Goal: Task Accomplishment & Management: Manage account settings

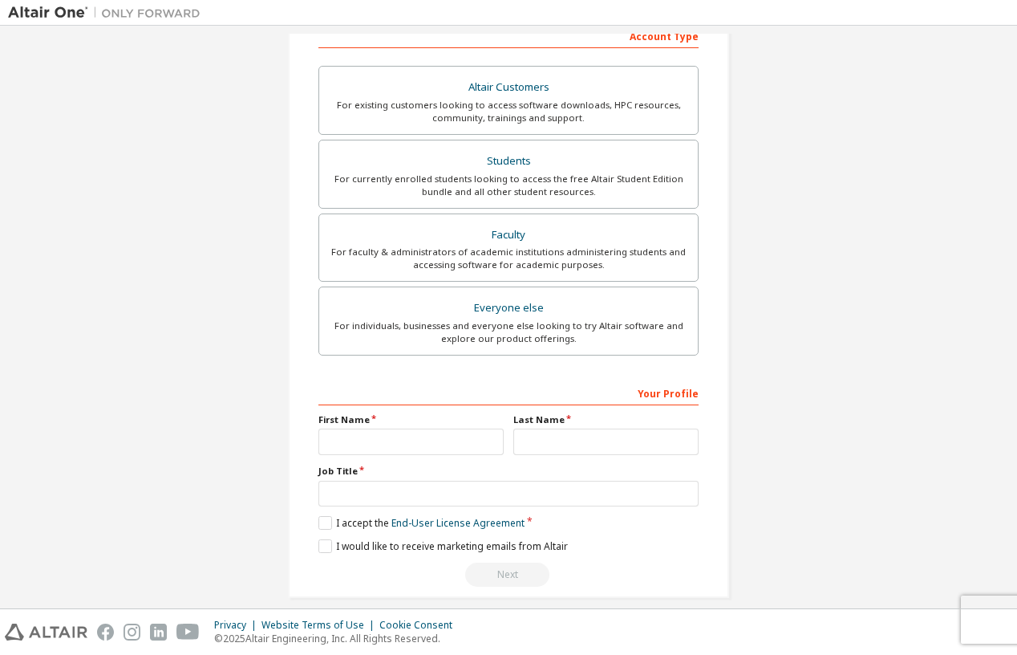
scroll to position [283, 0]
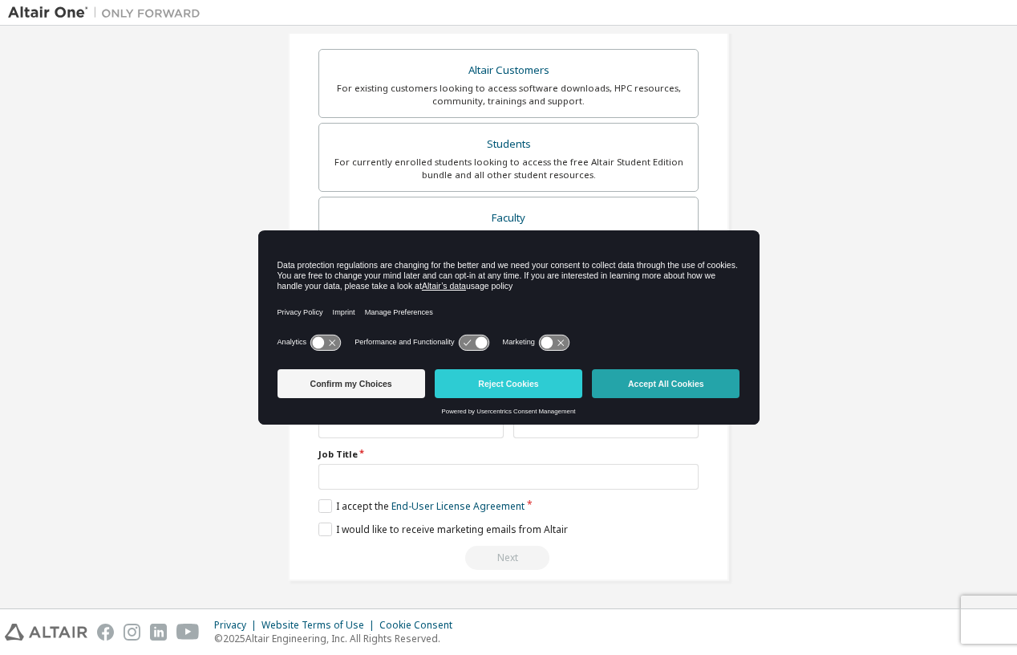
click at [686, 387] on button "Accept All Cookies" at bounding box center [666, 383] width 148 height 29
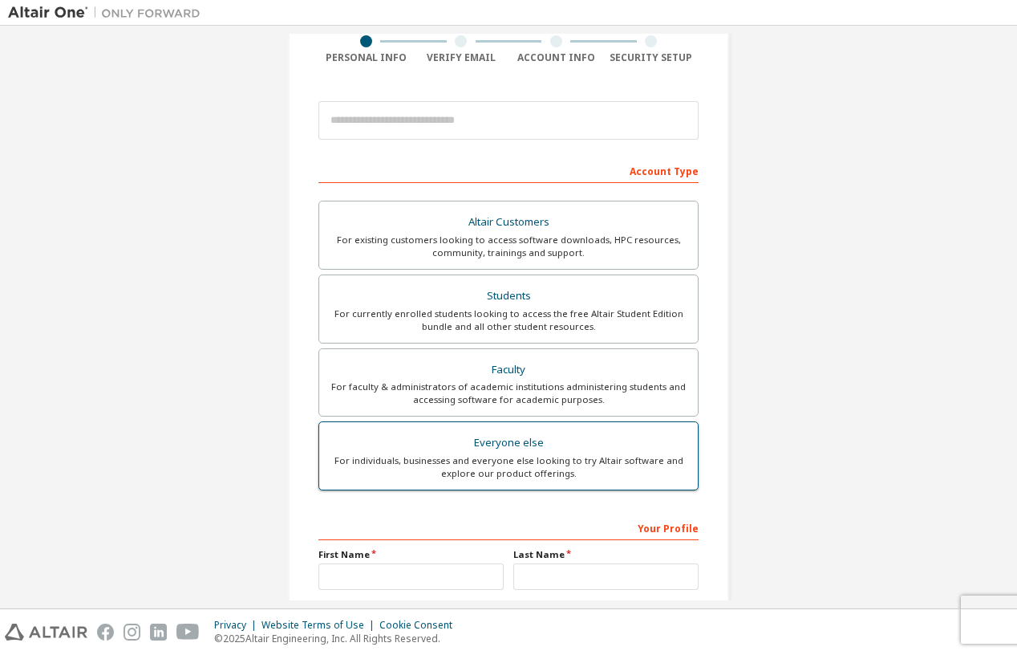
scroll to position [130, 0]
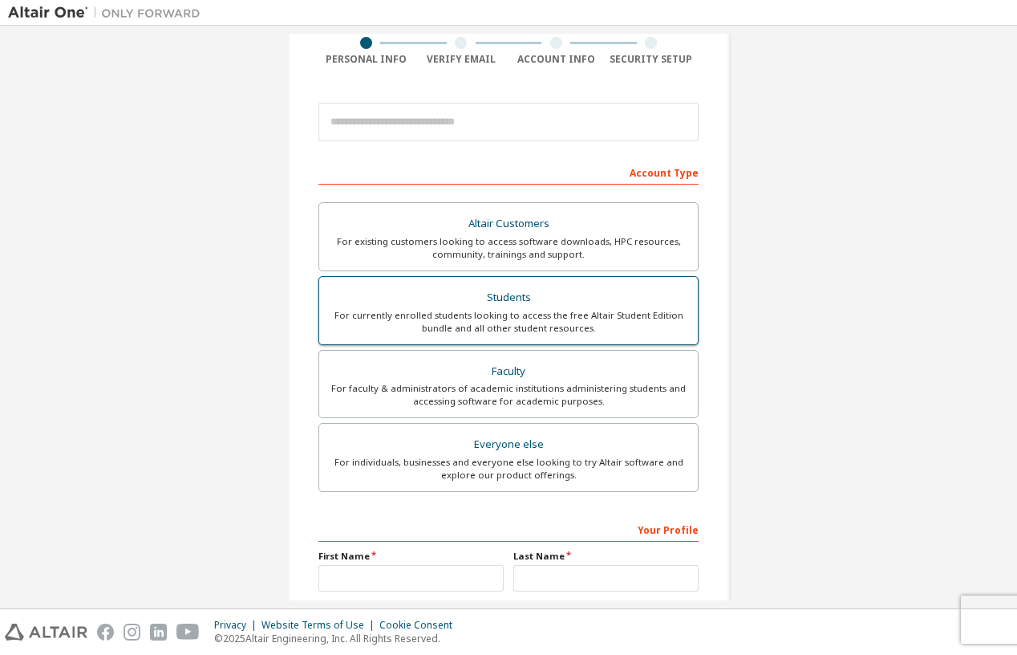
click at [549, 305] on div "Students" at bounding box center [508, 297] width 359 height 22
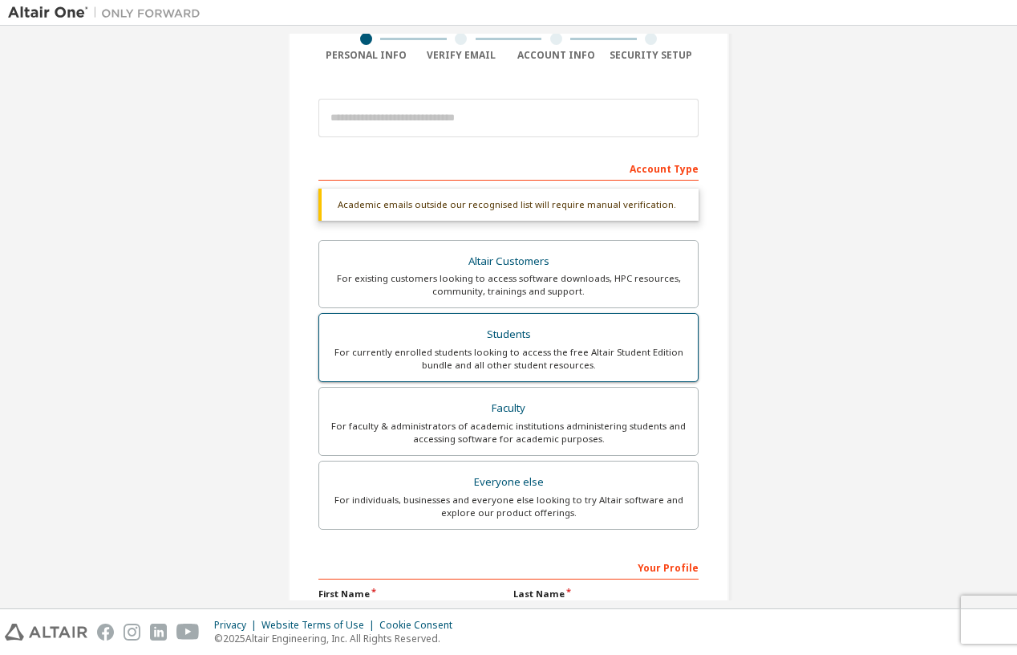
scroll to position [132, 0]
click at [461, 167] on div "Account Type" at bounding box center [508, 169] width 380 height 26
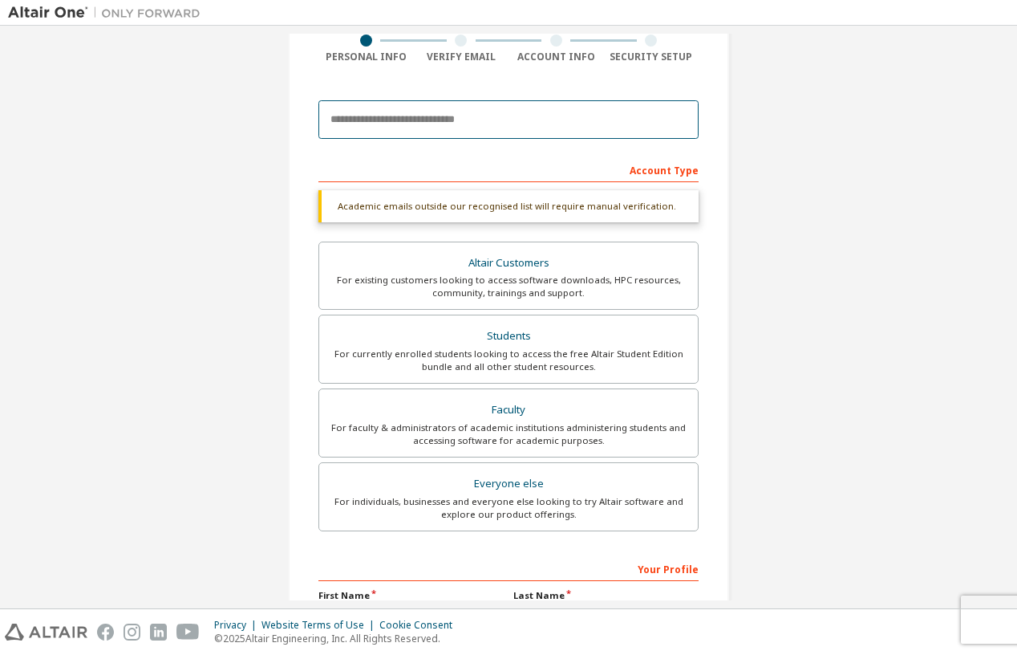
click at [419, 116] on input "email" at bounding box center [508, 119] width 380 height 39
type input "**********"
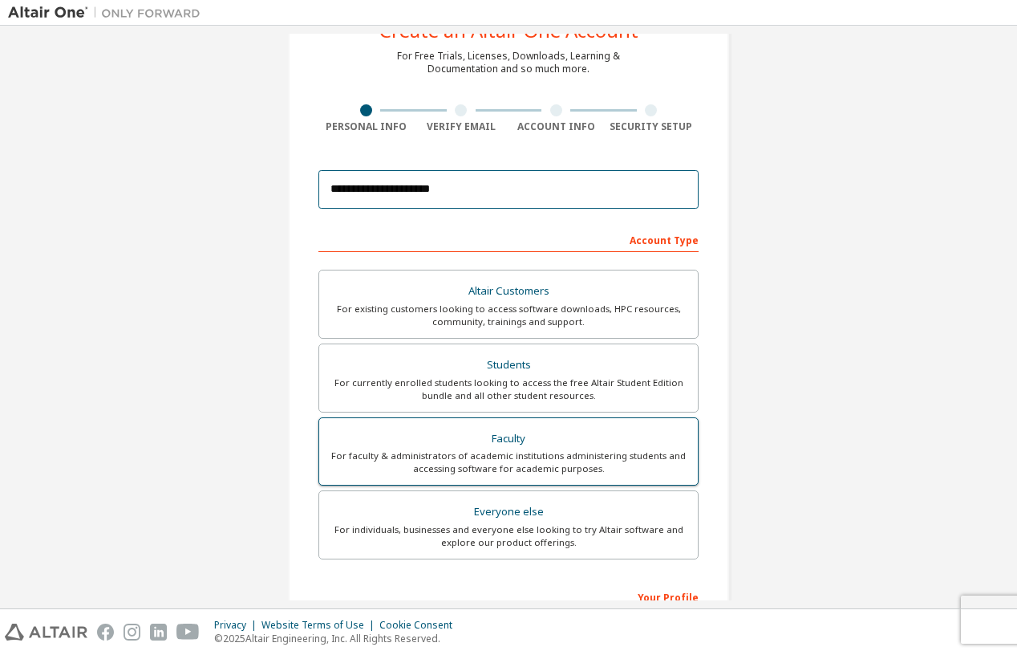
scroll to position [87, 0]
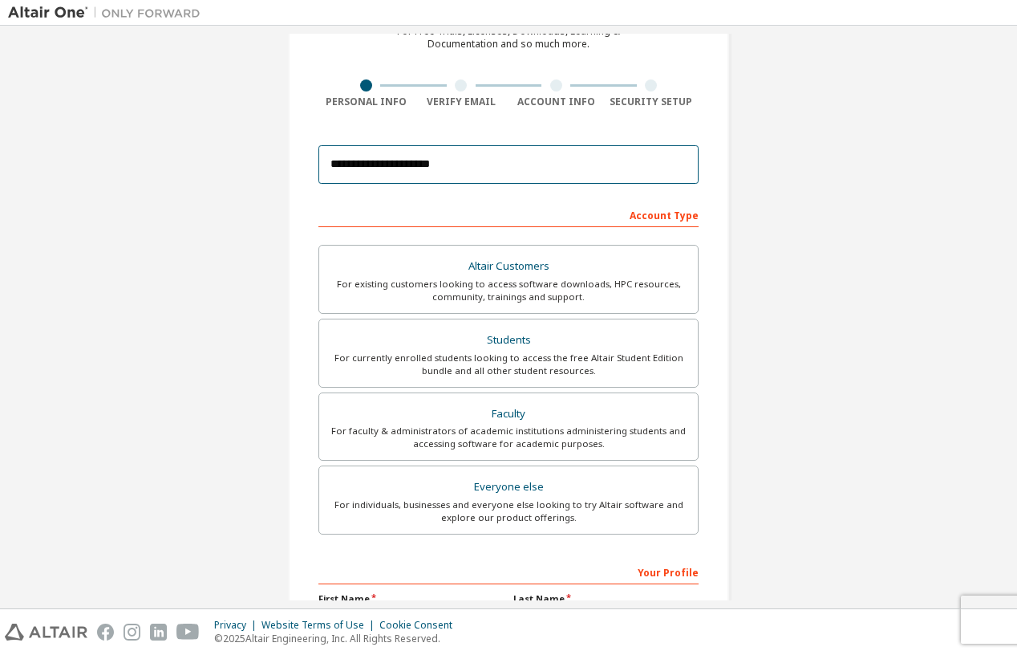
click at [426, 162] on input "**********" at bounding box center [508, 164] width 380 height 39
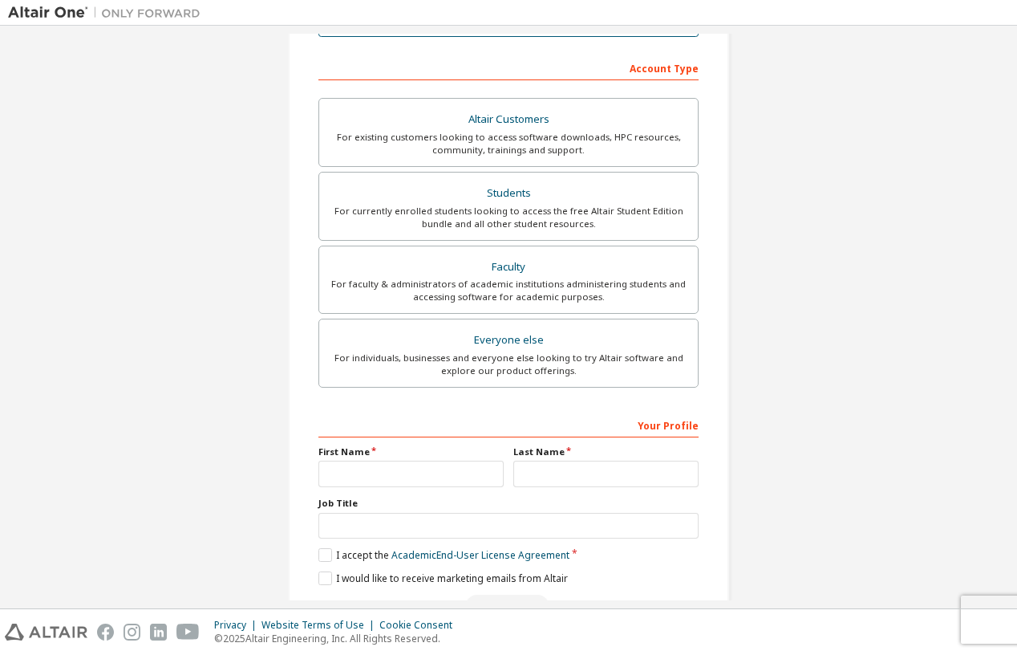
scroll to position [283, 0]
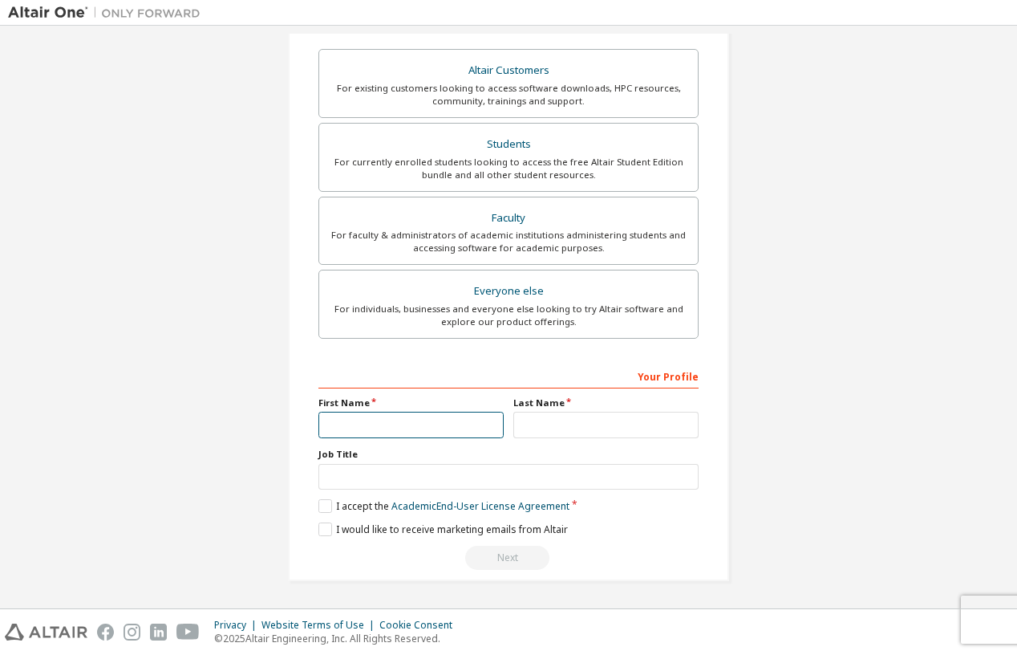
click at [375, 412] on input "text" at bounding box center [410, 425] width 185 height 26
type input "*********"
type input "********"
click at [410, 421] on input "*********" at bounding box center [410, 425] width 185 height 26
click at [577, 413] on input "********" at bounding box center [605, 425] width 185 height 26
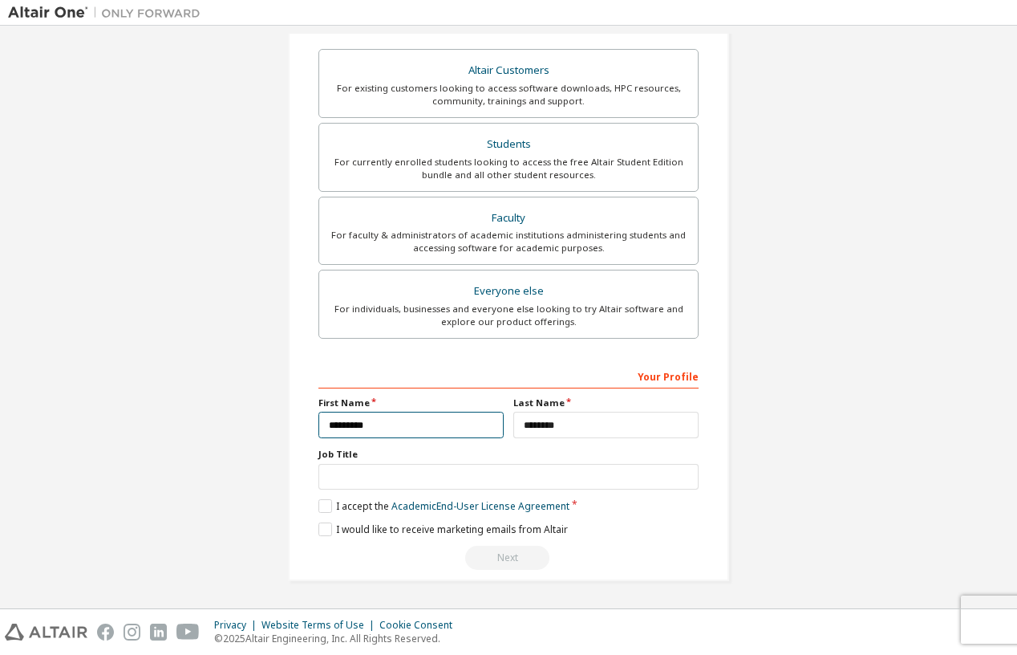
click at [489, 426] on input "*********" at bounding box center [410, 425] width 185 height 26
type input "*********"
click at [577, 418] on input "********" at bounding box center [605, 425] width 185 height 26
click at [577, 417] on input "********" at bounding box center [605, 425] width 185 height 26
click at [628, 424] on input "********" at bounding box center [605, 425] width 185 height 26
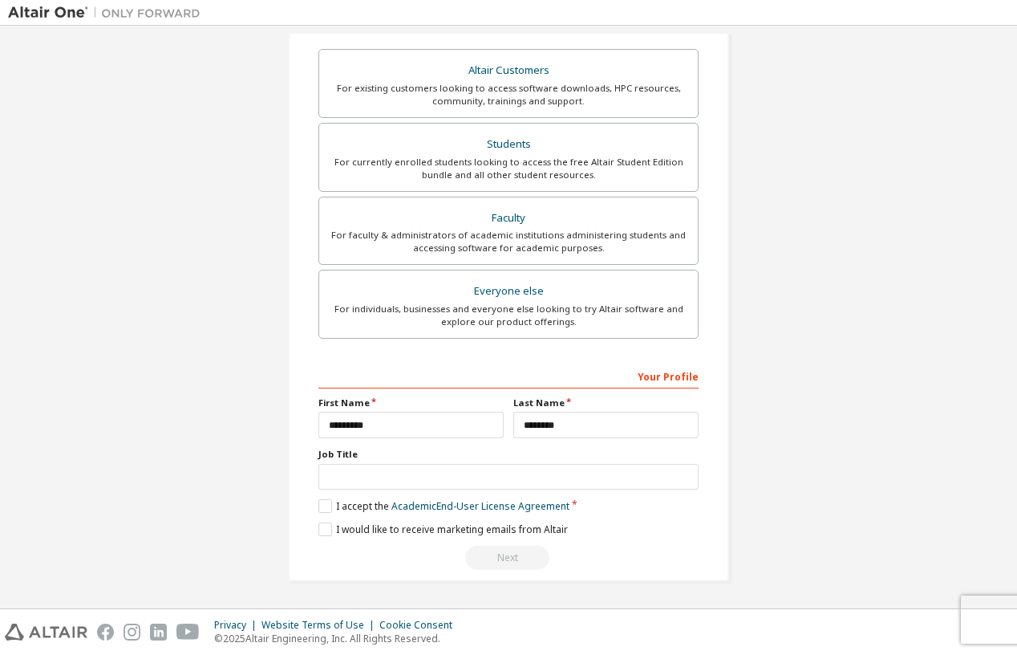
click at [551, 446] on div "Your Profile First Name ********* Last Name ******** Job Title Please provide S…" at bounding box center [508, 467] width 380 height 208
click at [582, 420] on input "********" at bounding box center [605, 425] width 185 height 26
click at [585, 424] on input "********" at bounding box center [605, 425] width 185 height 26
type input "********"
click at [528, 450] on label "Job Title" at bounding box center [508, 454] width 380 height 13
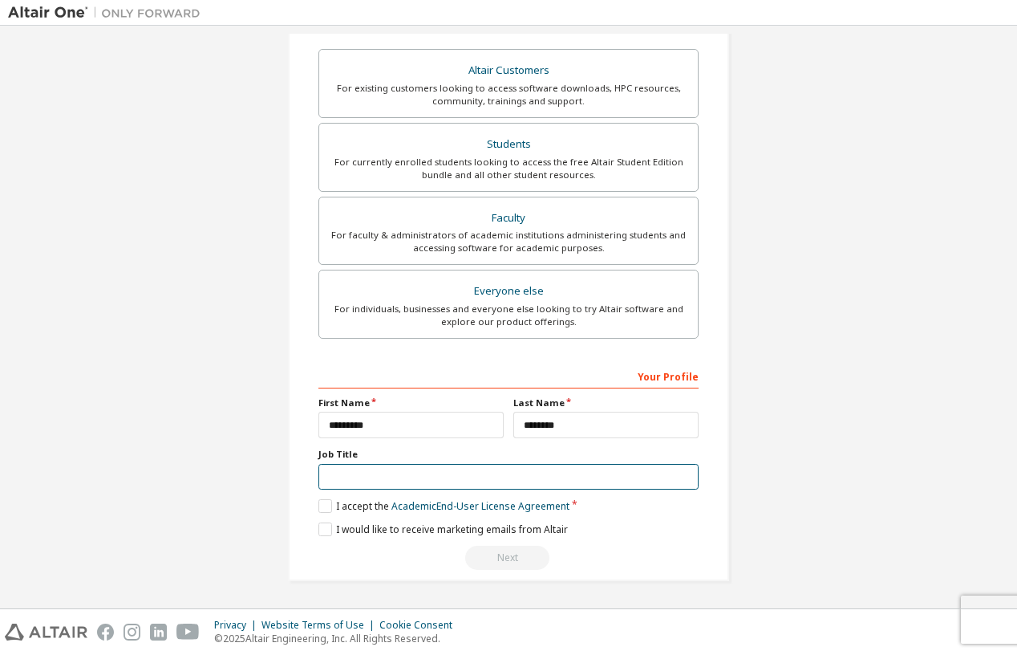
click at [399, 477] on input "text" at bounding box center [508, 477] width 380 height 26
type input "*******"
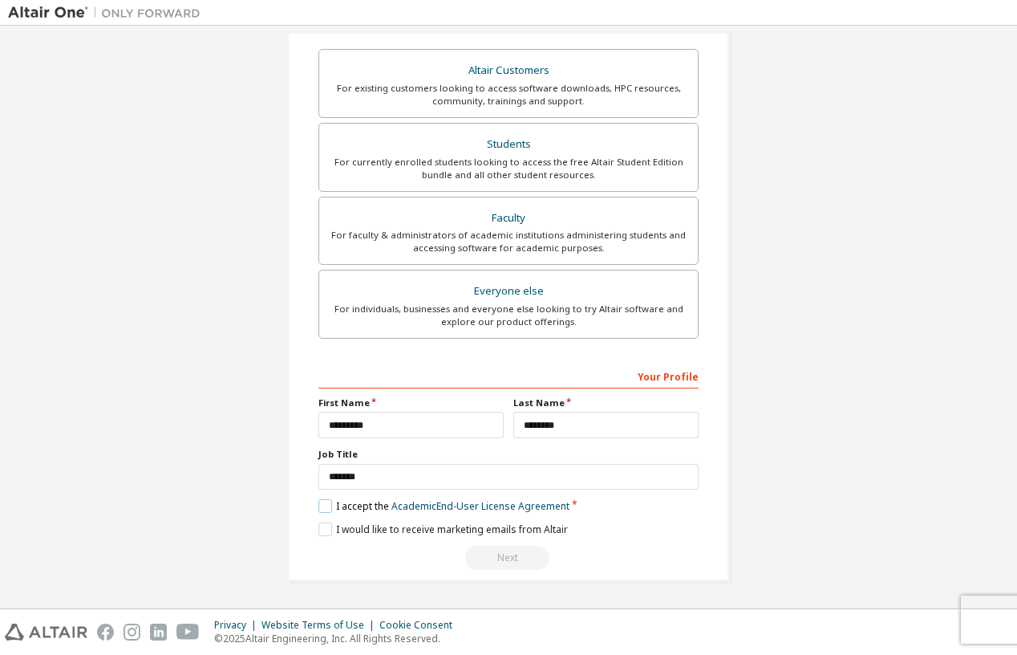
click at [321, 505] on label "I accept the Academic End-User License Agreement" at bounding box center [443, 506] width 251 height 14
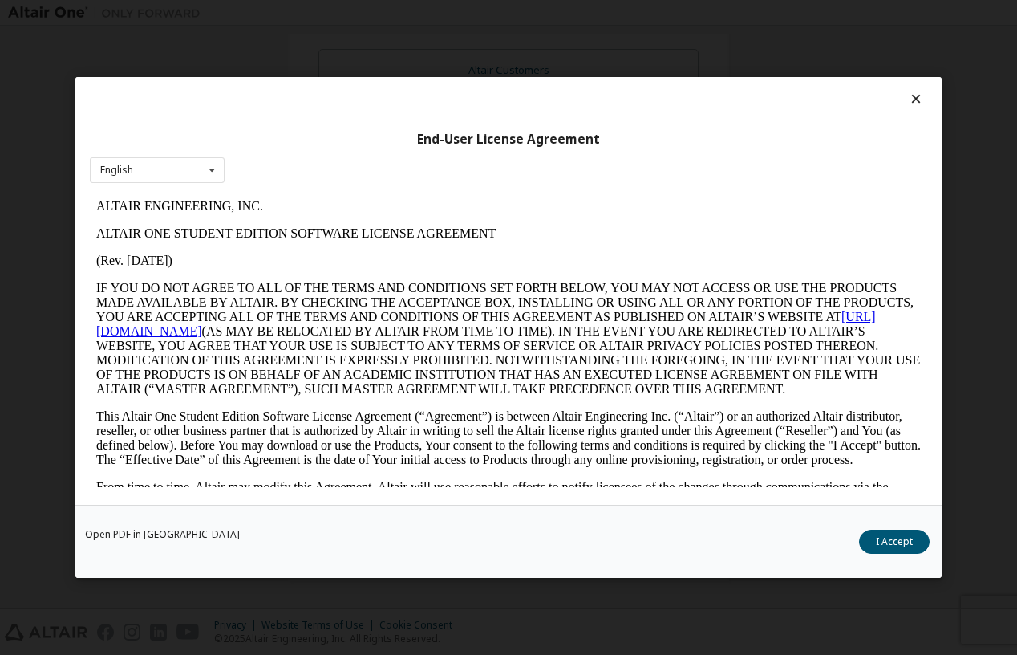
scroll to position [0, 0]
click at [893, 537] on button "I Accept" at bounding box center [894, 541] width 71 height 24
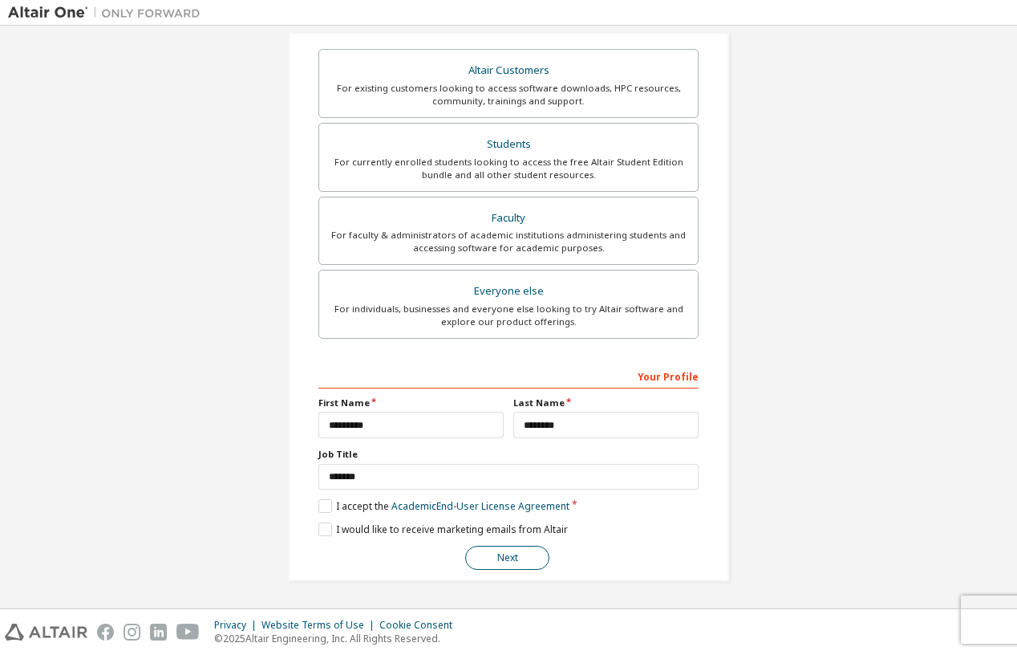
click at [512, 555] on button "Next" at bounding box center [507, 558] width 84 height 24
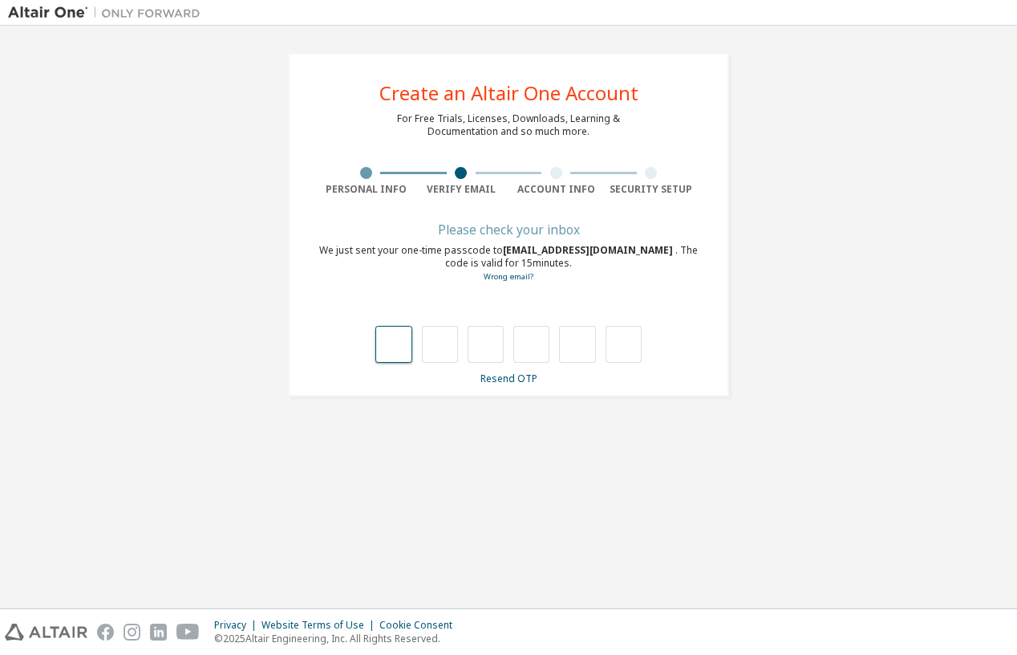
type input "*"
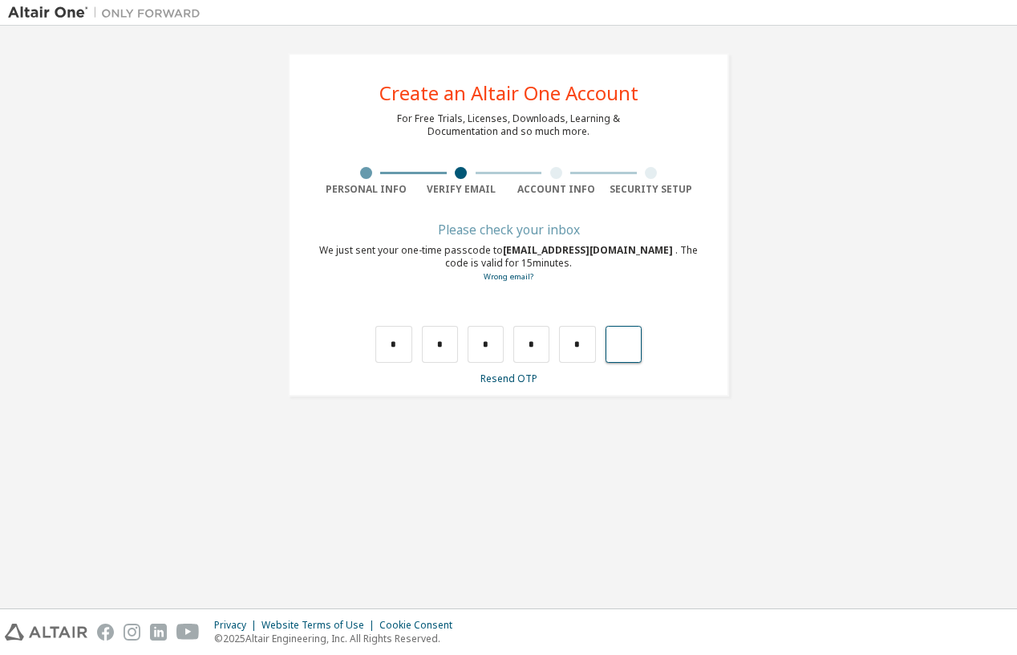
type input "*"
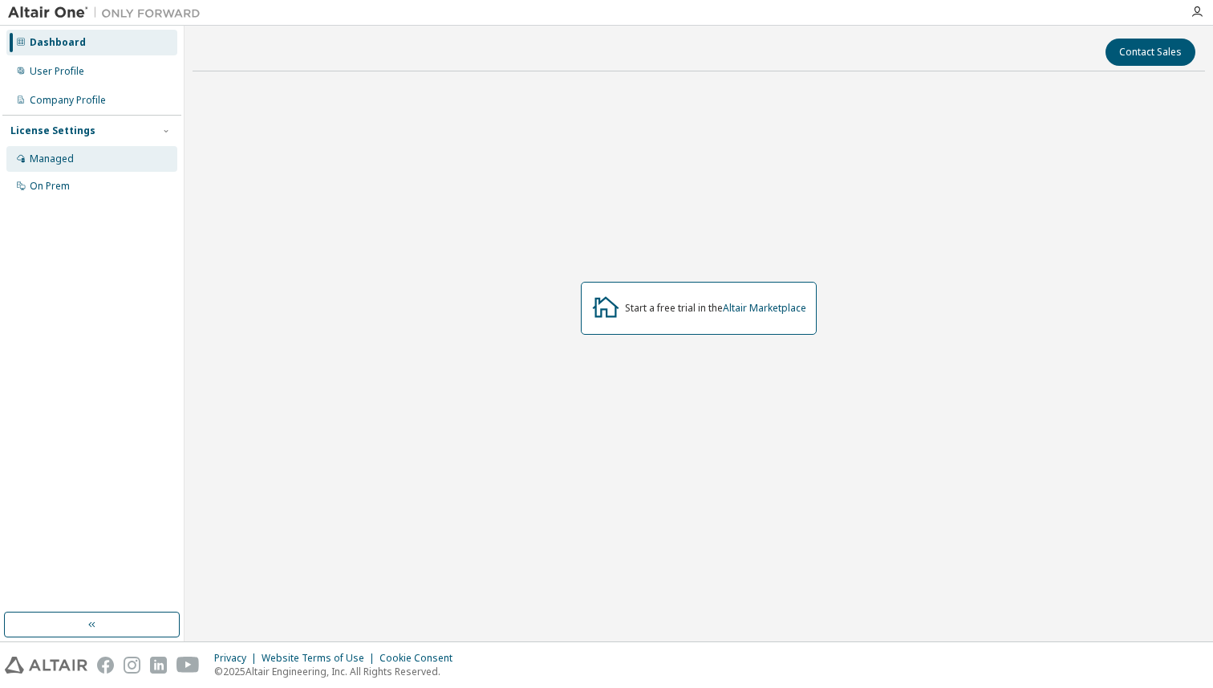
click at [57, 160] on div "Managed" at bounding box center [52, 158] width 44 height 13
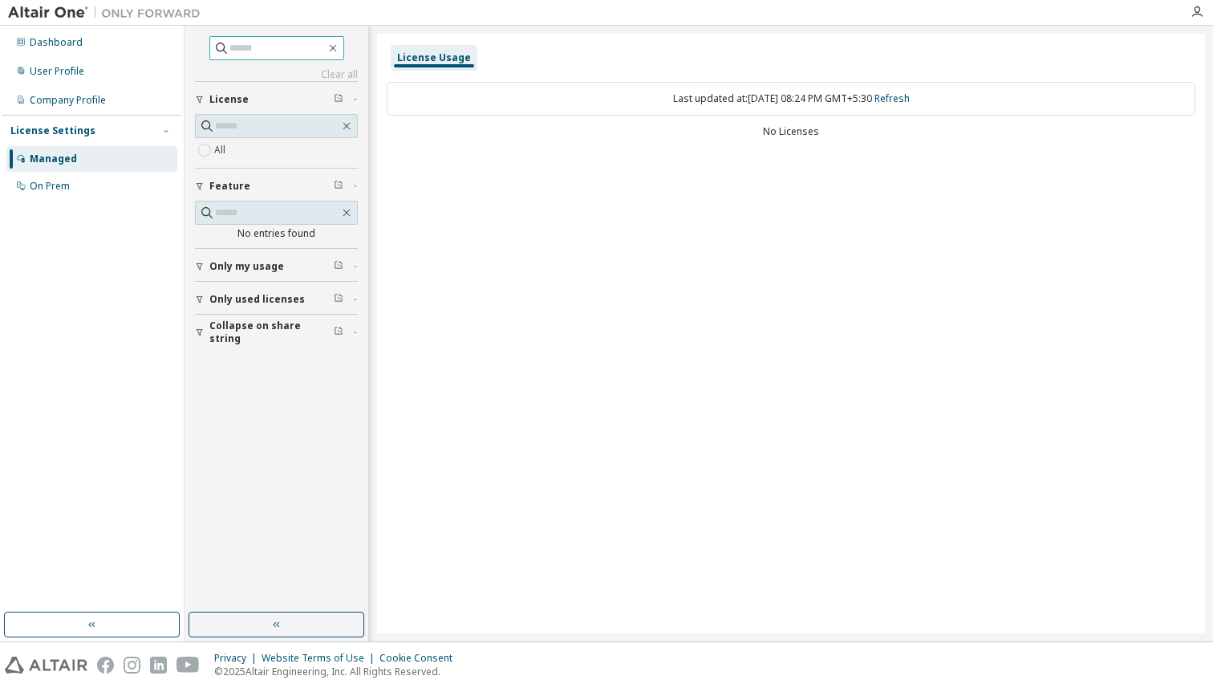
click at [238, 46] on input "text" at bounding box center [277, 48] width 96 height 16
type input "*"
type input "*********"
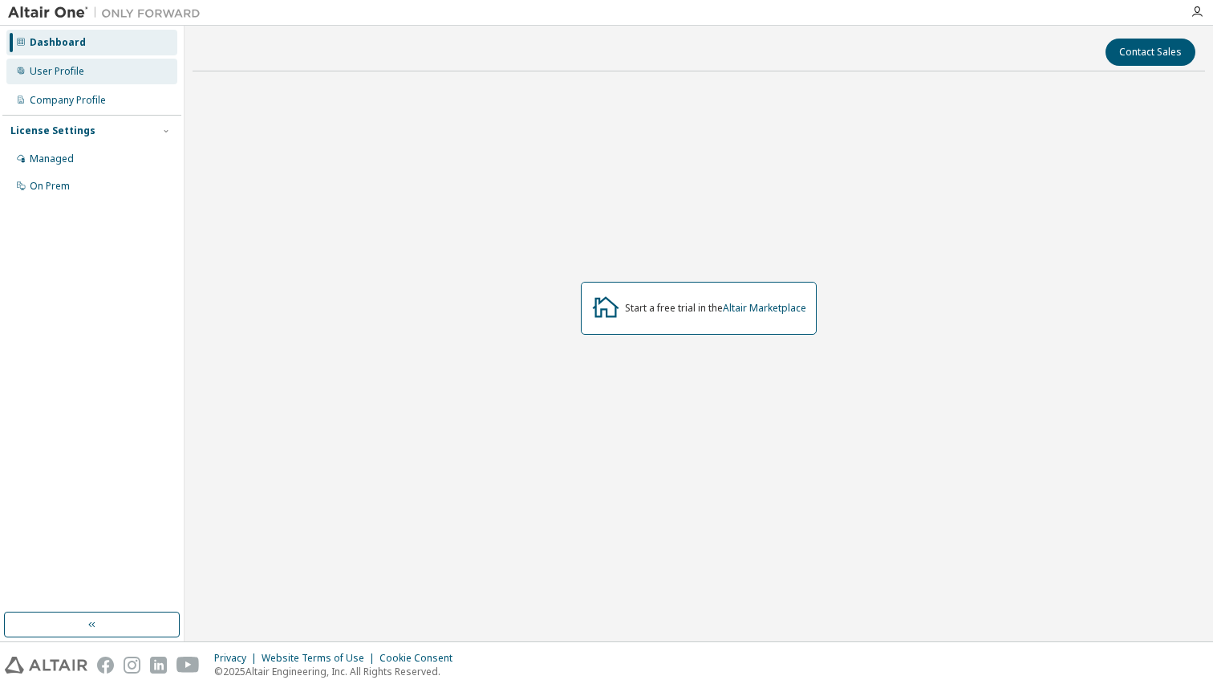
click at [73, 65] on div "User Profile" at bounding box center [57, 71] width 55 height 13
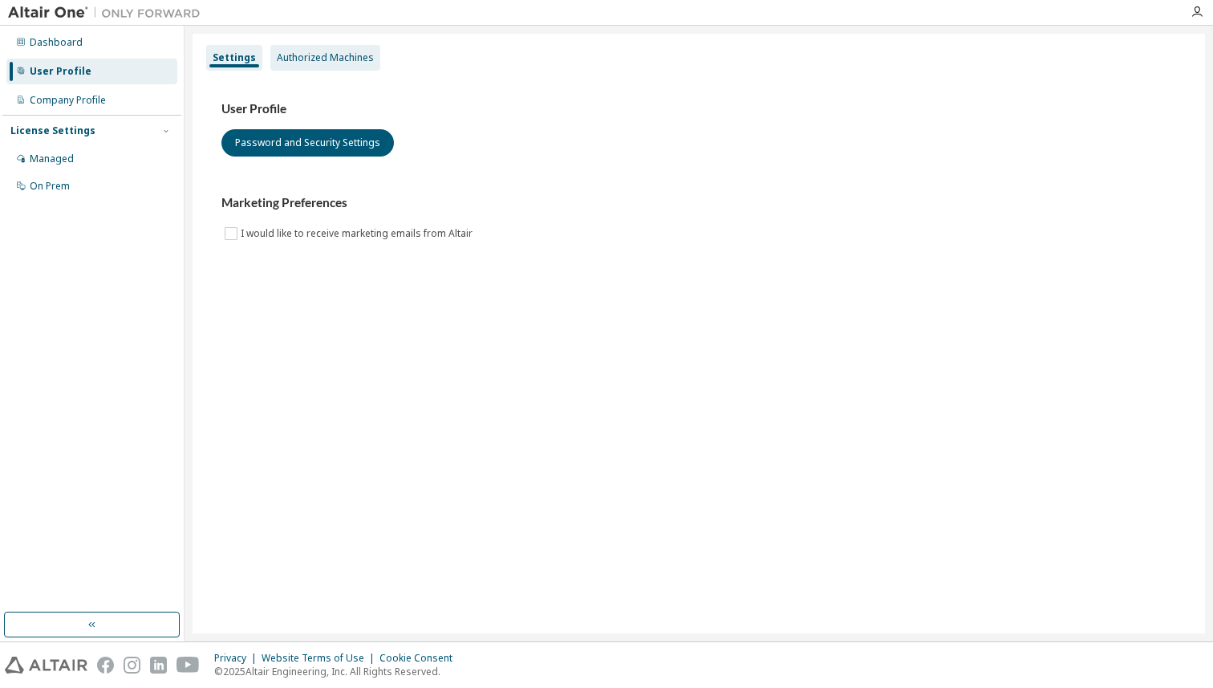
click at [333, 65] on div "Authorized Machines" at bounding box center [325, 58] width 110 height 26
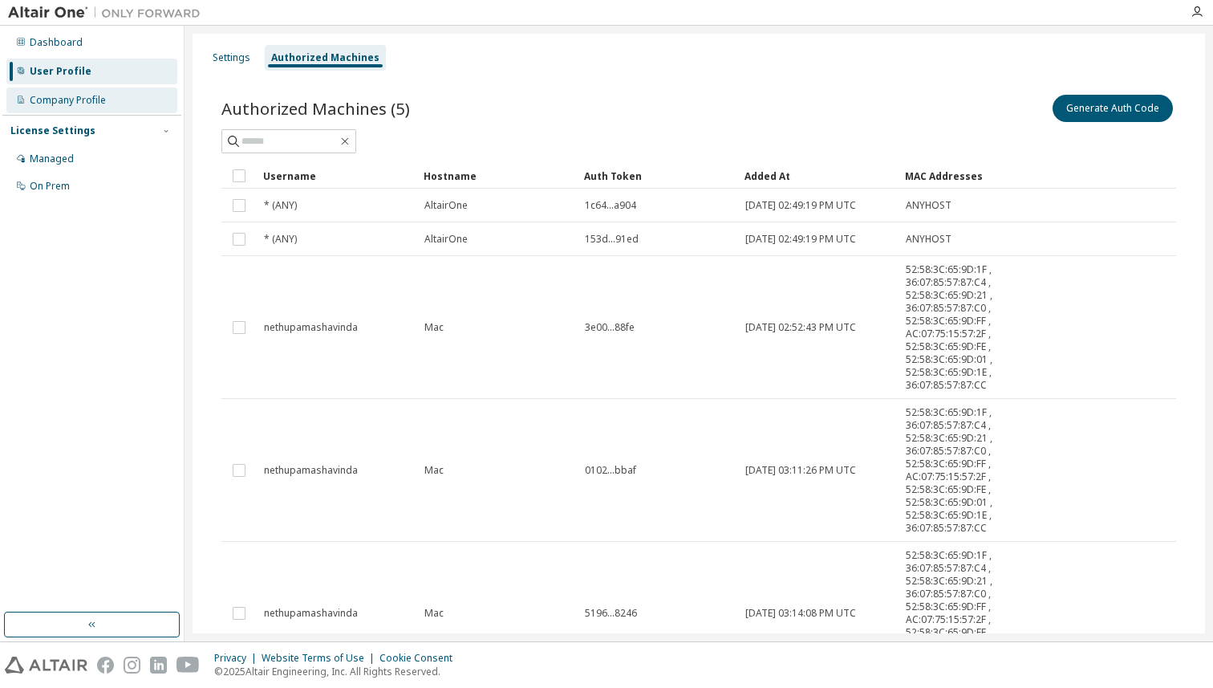
click at [91, 88] on div "Company Profile" at bounding box center [91, 100] width 171 height 26
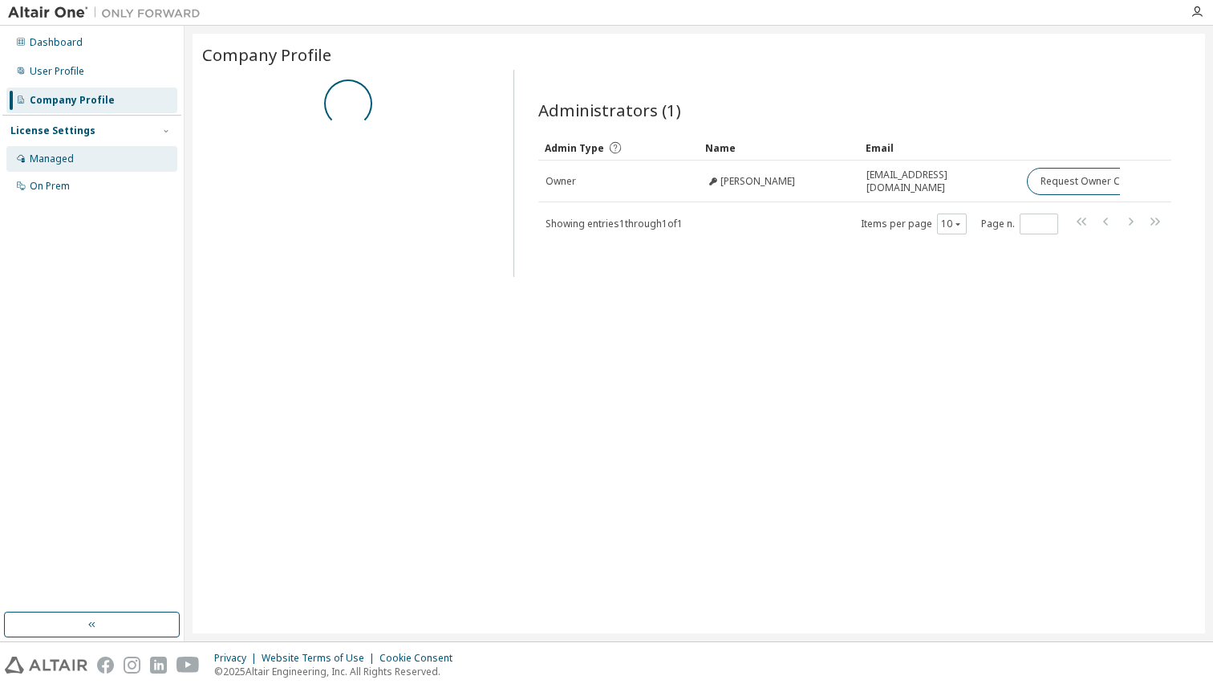
click at [76, 157] on div "Managed" at bounding box center [91, 159] width 171 height 26
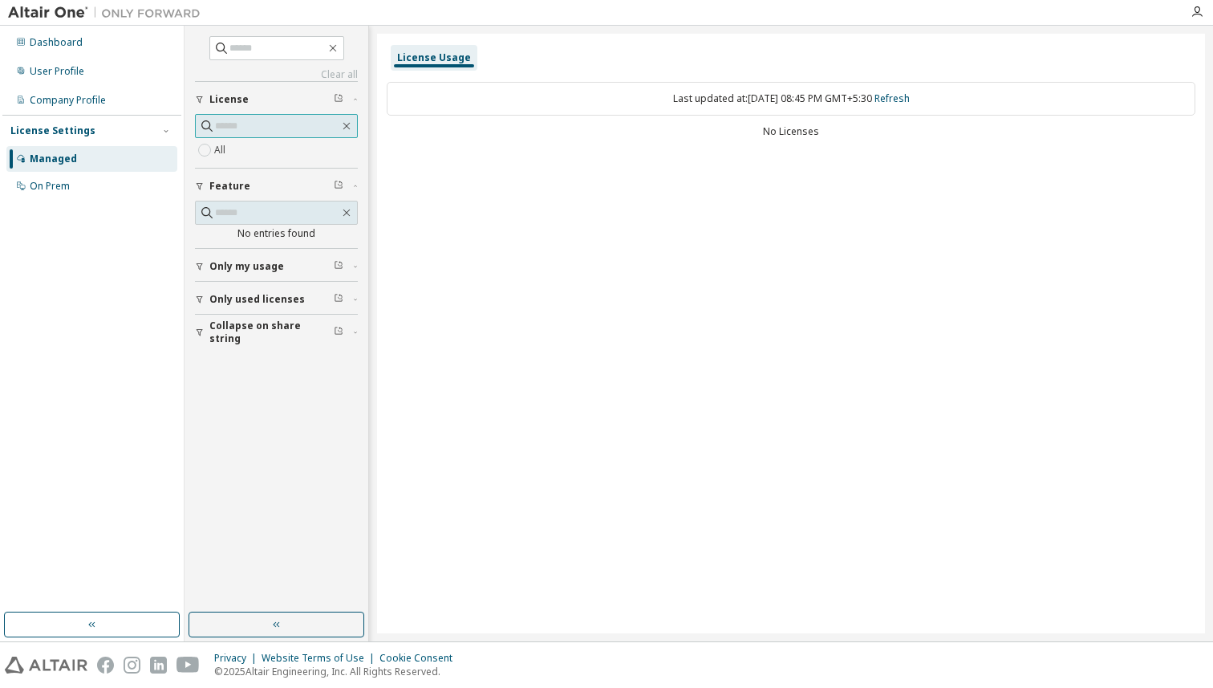
click at [279, 120] on input "text" at bounding box center [277, 126] width 124 height 16
click at [294, 262] on div "Only my usage" at bounding box center [281, 266] width 144 height 13
click at [266, 348] on span "Only used licenses" at bounding box center [256, 345] width 95 height 13
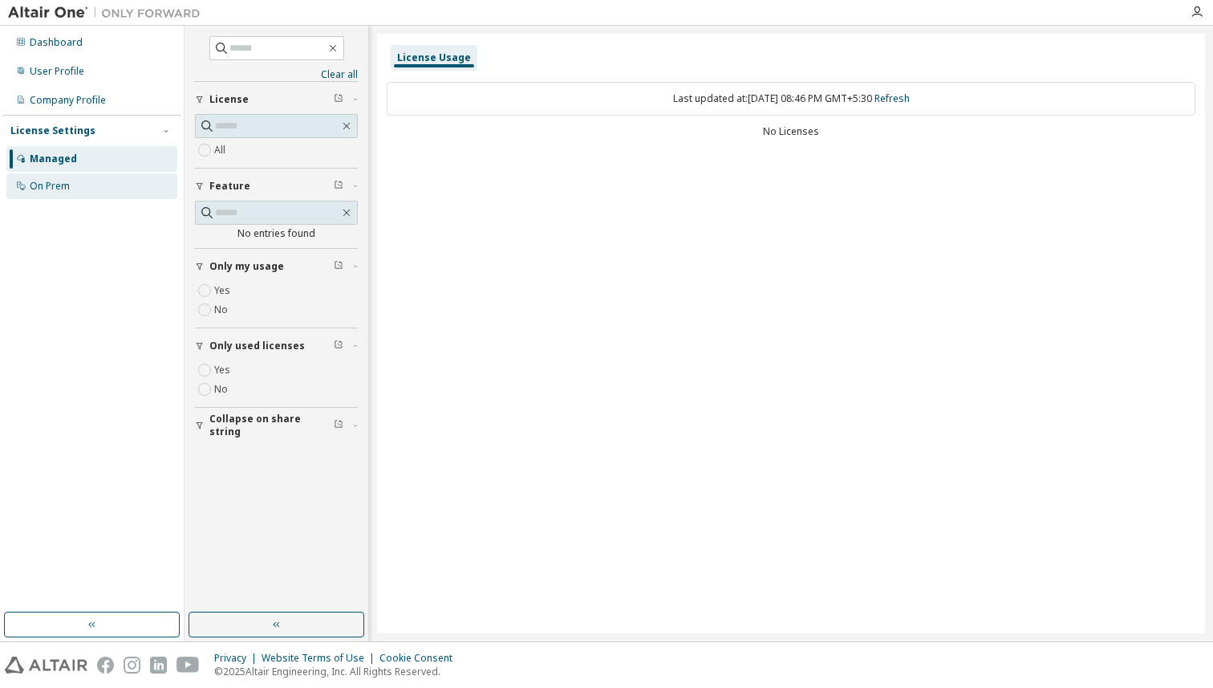
click at [98, 174] on div "On Prem" at bounding box center [91, 186] width 171 height 26
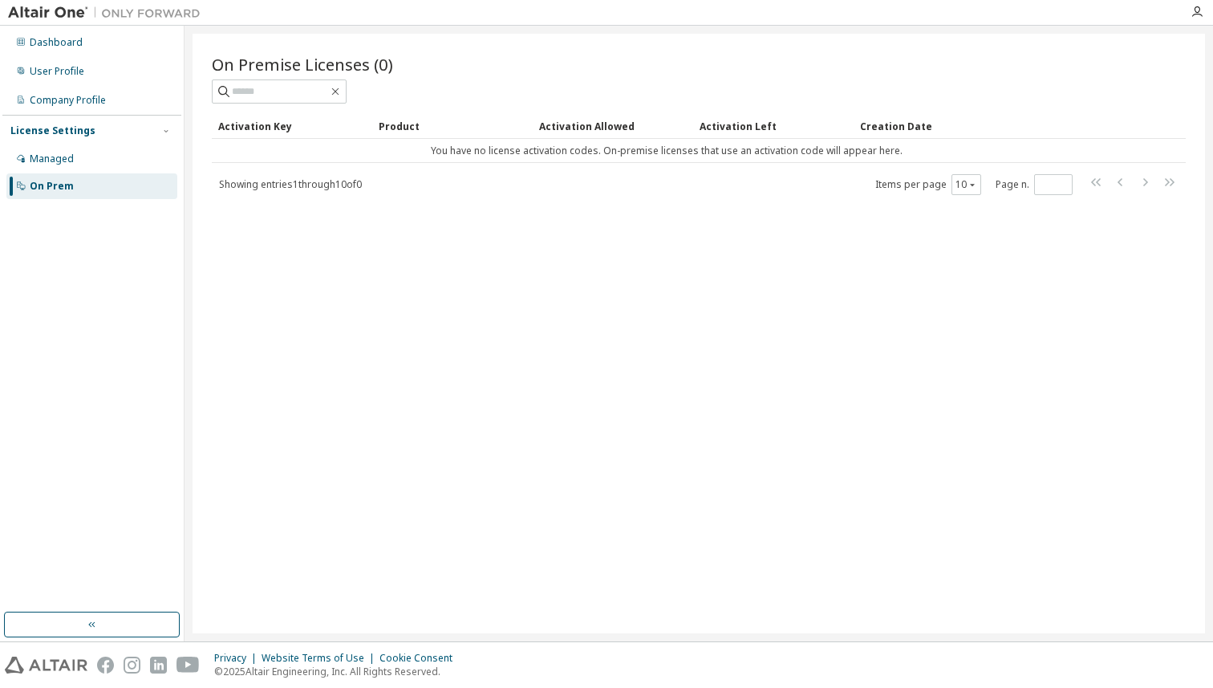
click at [882, 134] on div "Creation Date" at bounding box center [987, 126] width 255 height 26
click at [102, 160] on div "Managed" at bounding box center [91, 159] width 171 height 26
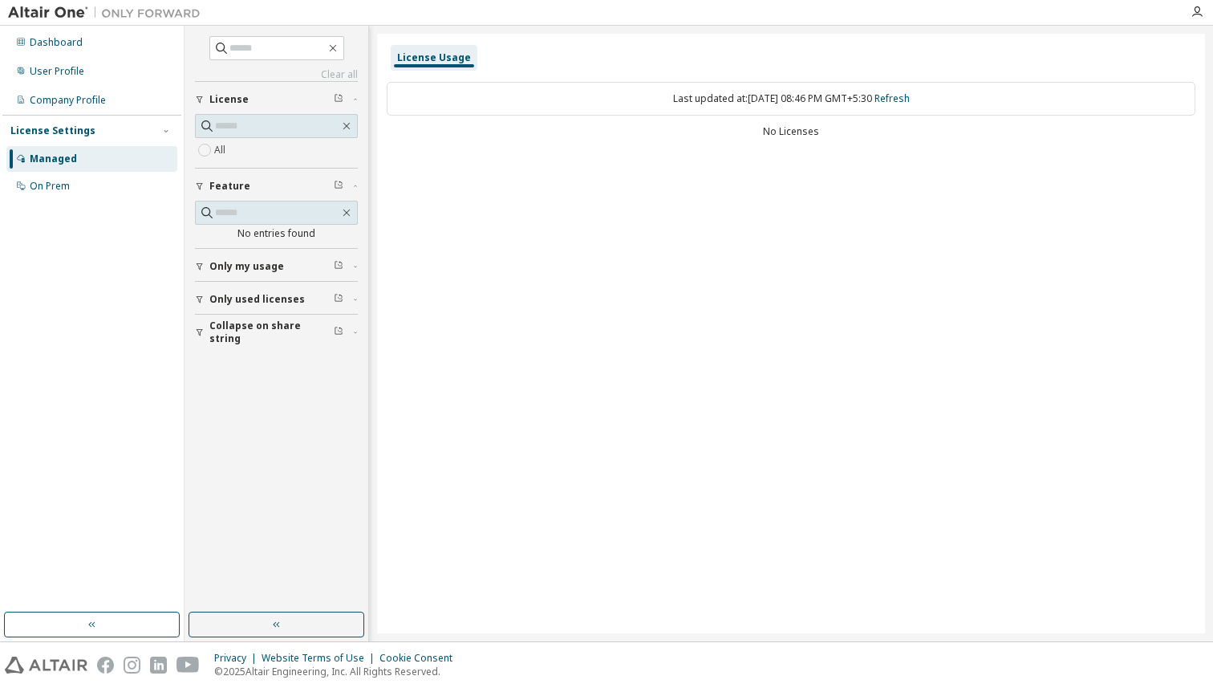
click at [335, 79] on link "Clear all" at bounding box center [276, 74] width 163 height 13
click at [333, 76] on link "Clear all" at bounding box center [276, 74] width 163 height 13
click at [336, 50] on icon "button" at bounding box center [332, 48] width 7 height 7
click at [286, 52] on input "text" at bounding box center [277, 48] width 96 height 16
type input "*****"
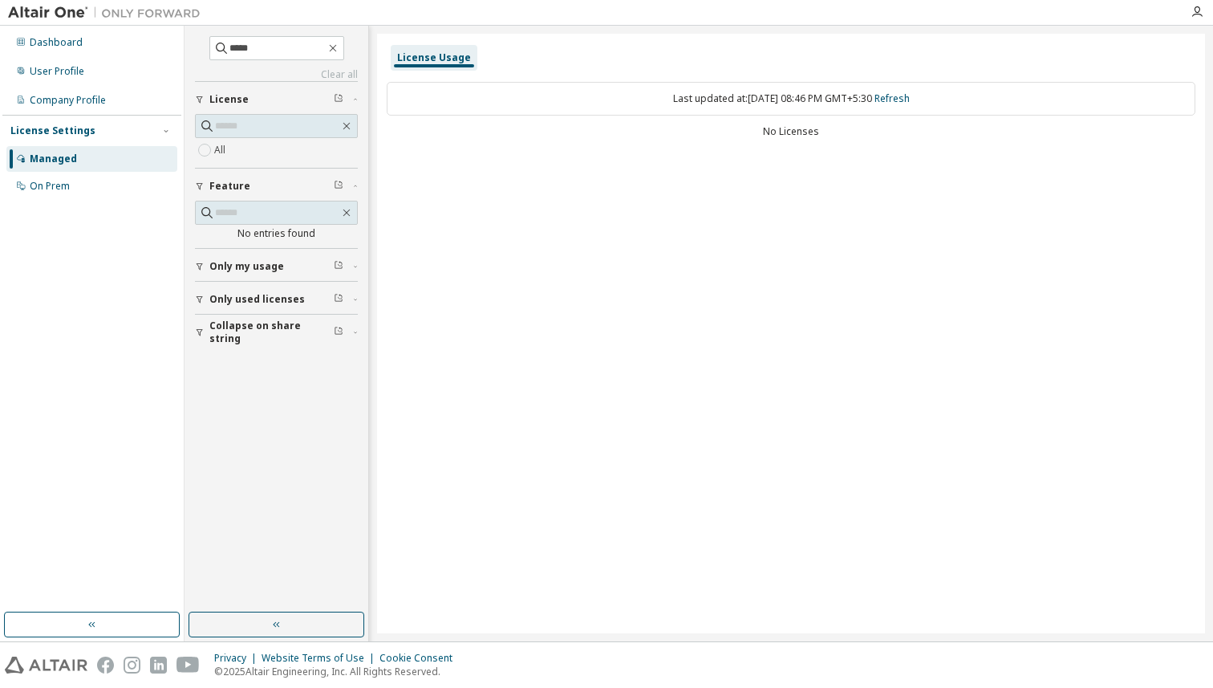
click at [620, 95] on div "Last updated at: Sun 2025-10-05 08:46 PM GMT+5:30 Refresh" at bounding box center [791, 99] width 809 height 34
click at [812, 144] on div "Last updated at: Sun 2025-10-05 08:46 PM GMT+5:30 Refresh No Licenses" at bounding box center [791, 111] width 809 height 79
click at [456, 66] on div "License Usage" at bounding box center [434, 58] width 87 height 26
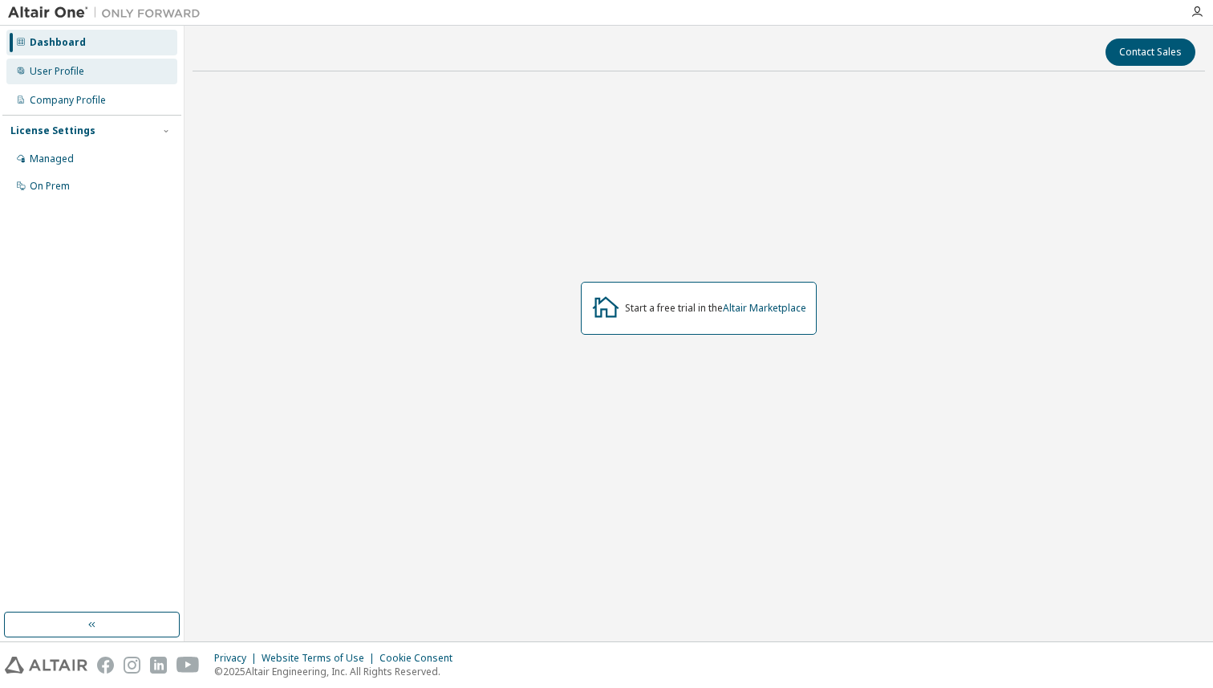
click at [59, 69] on div "User Profile" at bounding box center [57, 71] width 55 height 13
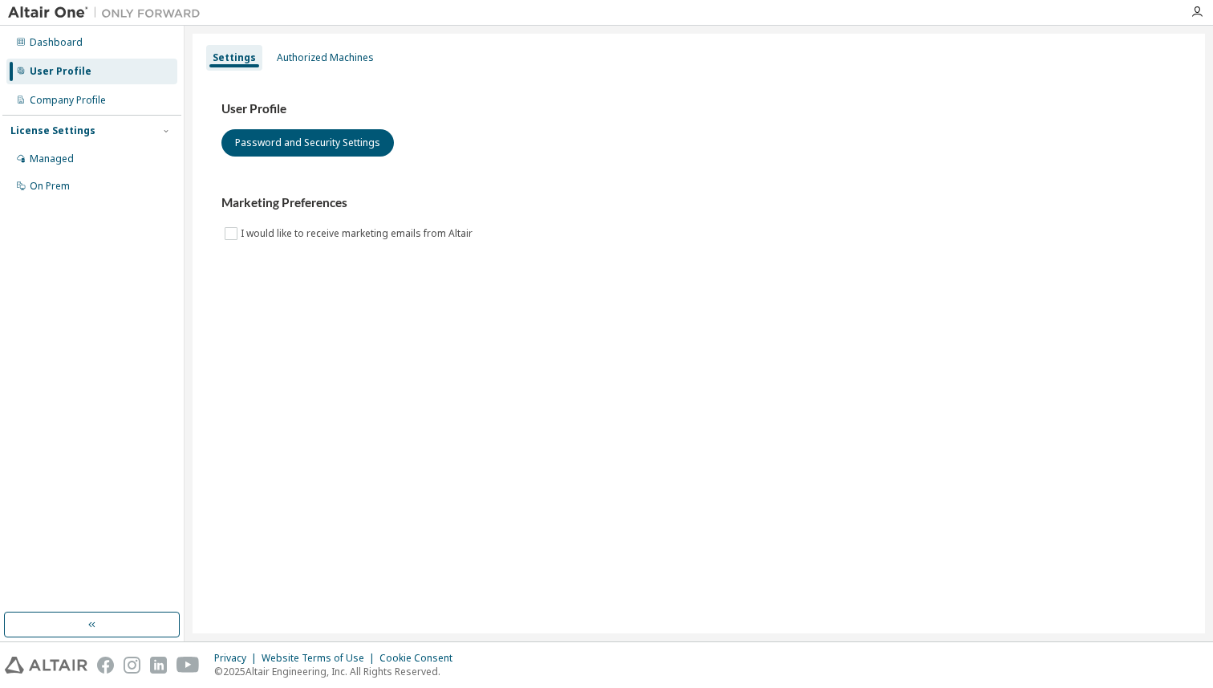
click at [89, 86] on div "Dashboard User Profile Company Profile License Settings Managed On Prem" at bounding box center [91, 114] width 179 height 172
click at [90, 103] on div "Company Profile" at bounding box center [68, 100] width 76 height 13
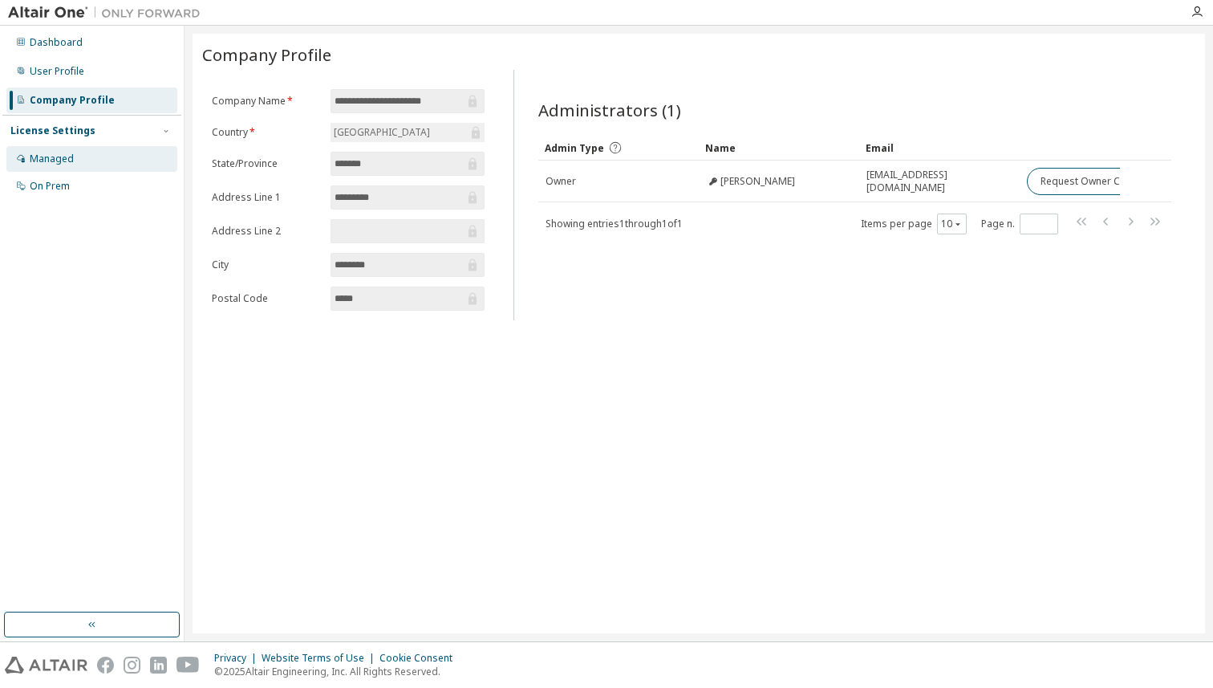
click at [54, 162] on div "Managed" at bounding box center [52, 158] width 44 height 13
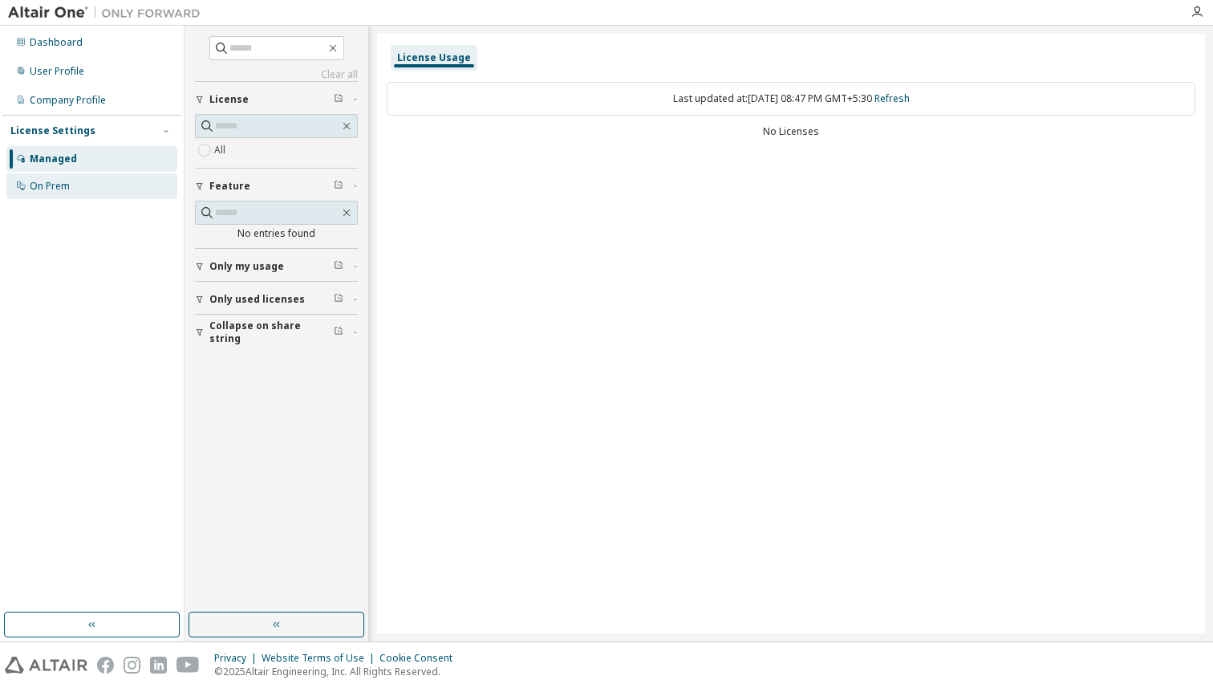
click at [51, 181] on div "On Prem" at bounding box center [50, 186] width 40 height 13
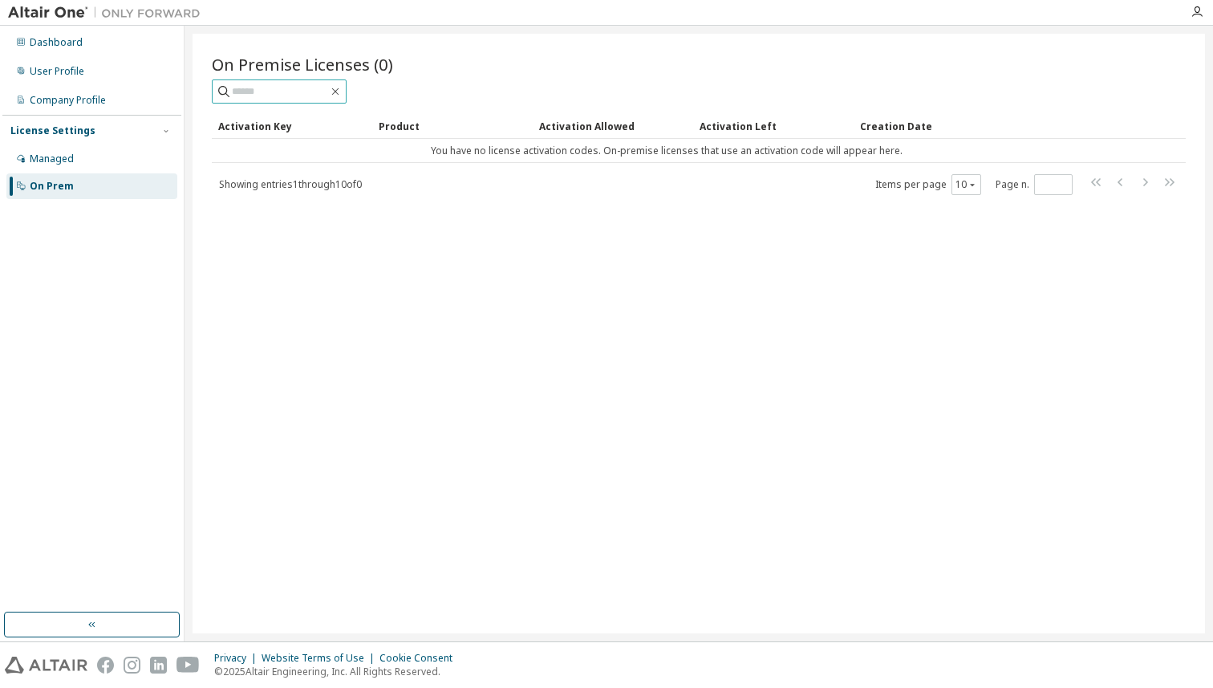
click at [305, 87] on input "text" at bounding box center [280, 91] width 96 height 16
type input "*"
click at [62, 154] on div "Managed" at bounding box center [52, 158] width 44 height 13
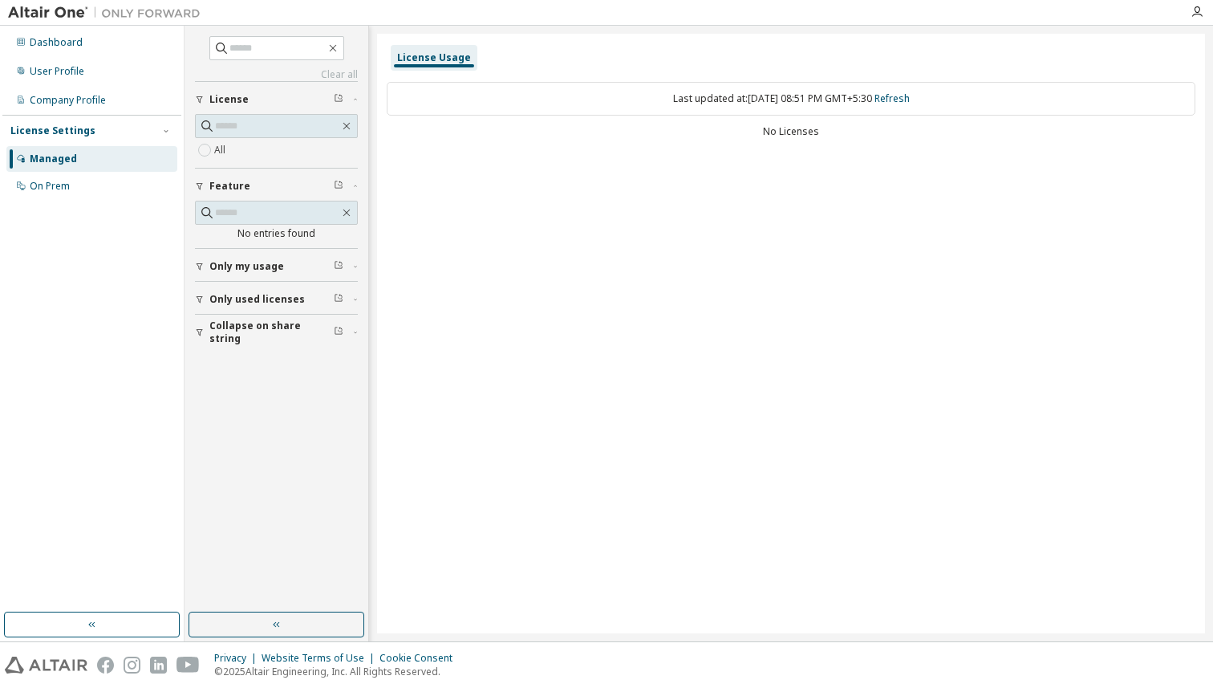
click at [340, 95] on icon "button" at bounding box center [340, 97] width 4 height 5
click at [350, 96] on div "License" at bounding box center [281, 99] width 144 height 13
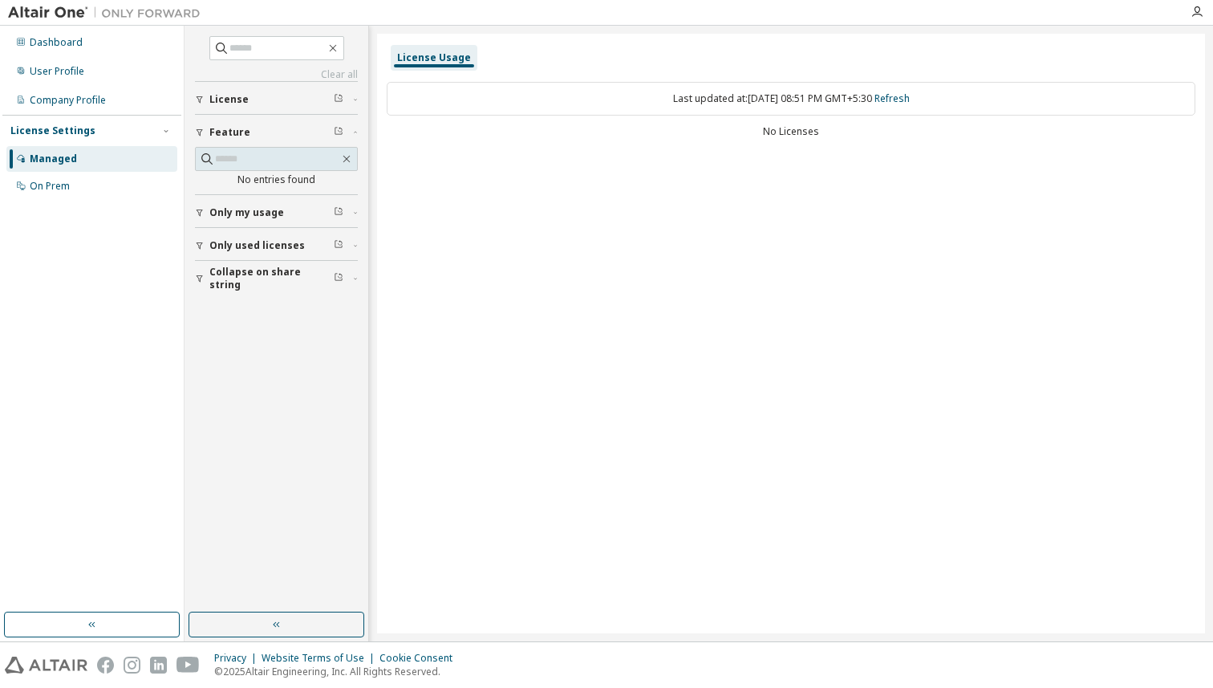
click at [335, 95] on icon "button" at bounding box center [339, 98] width 10 height 10
click at [230, 99] on span "License" at bounding box center [228, 99] width 39 height 13
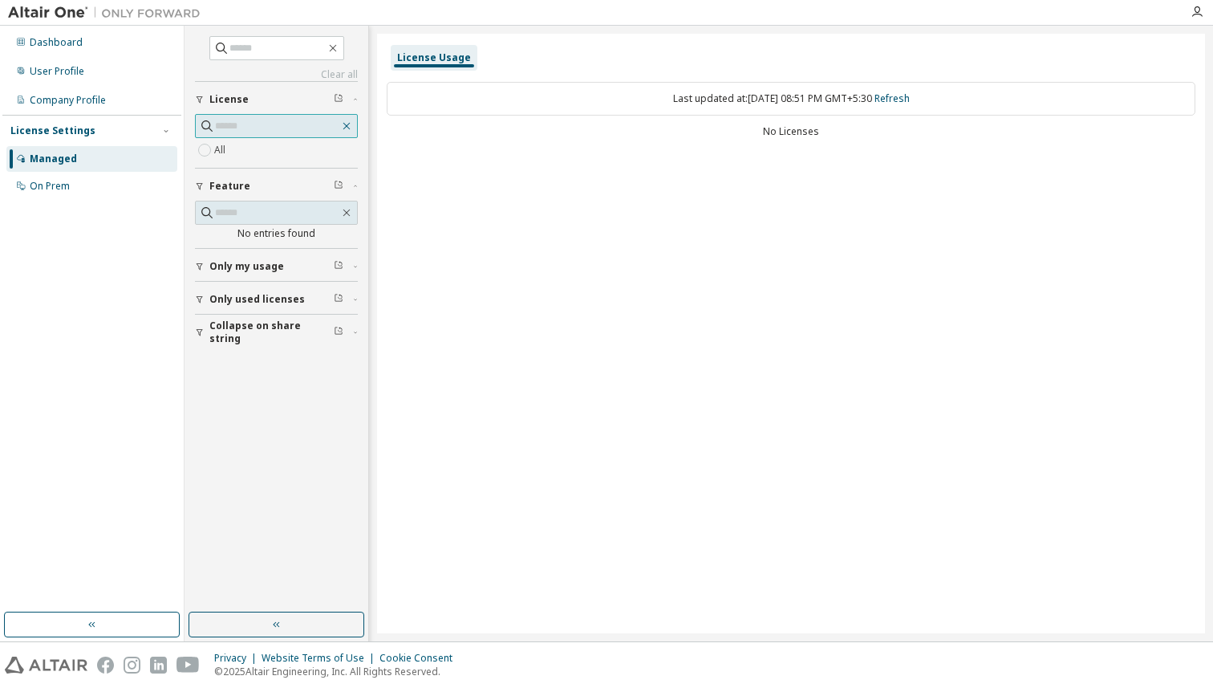
click at [351, 128] on icon "button" at bounding box center [346, 126] width 13 height 13
click at [62, 50] on div "Dashboard" at bounding box center [91, 43] width 171 height 26
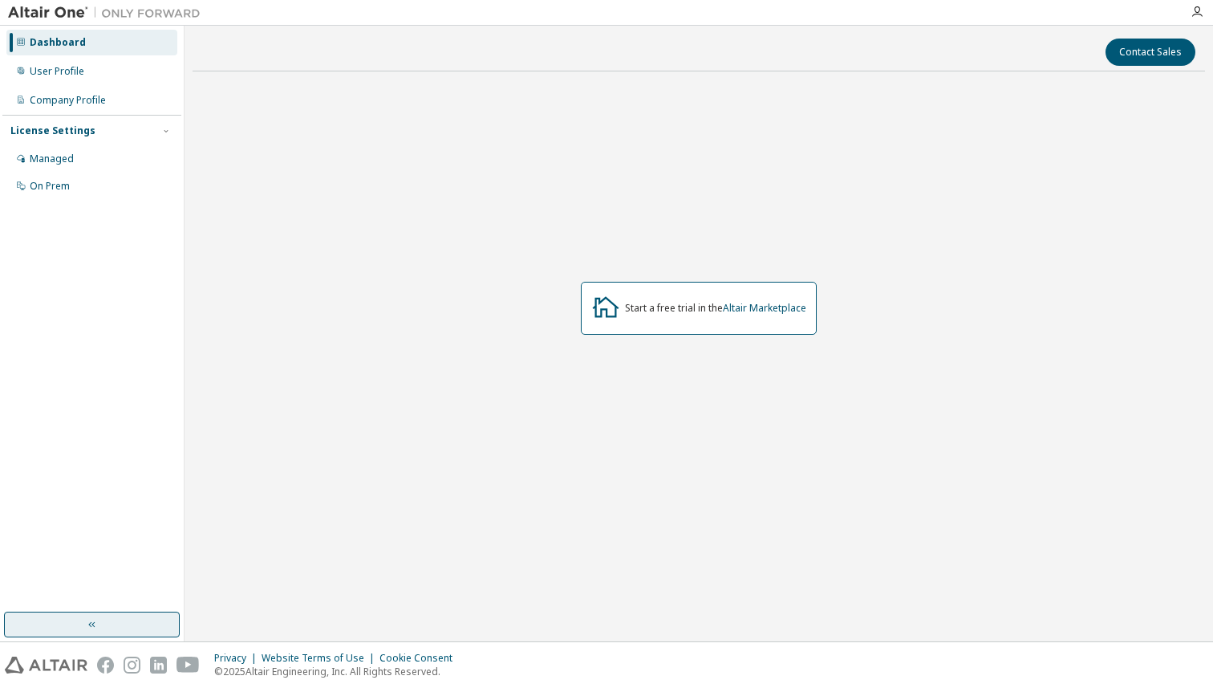
click at [115, 624] on button "button" at bounding box center [92, 624] width 176 height 26
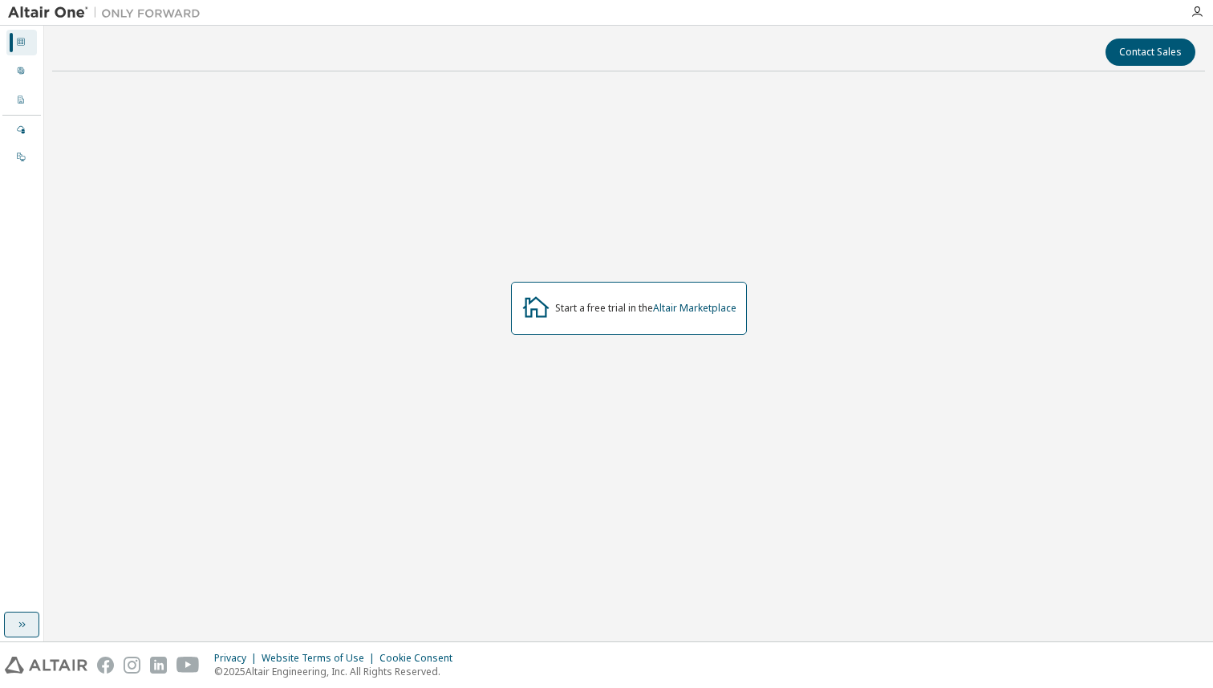
click at [17, 626] on icon "button" at bounding box center [21, 624] width 13 height 13
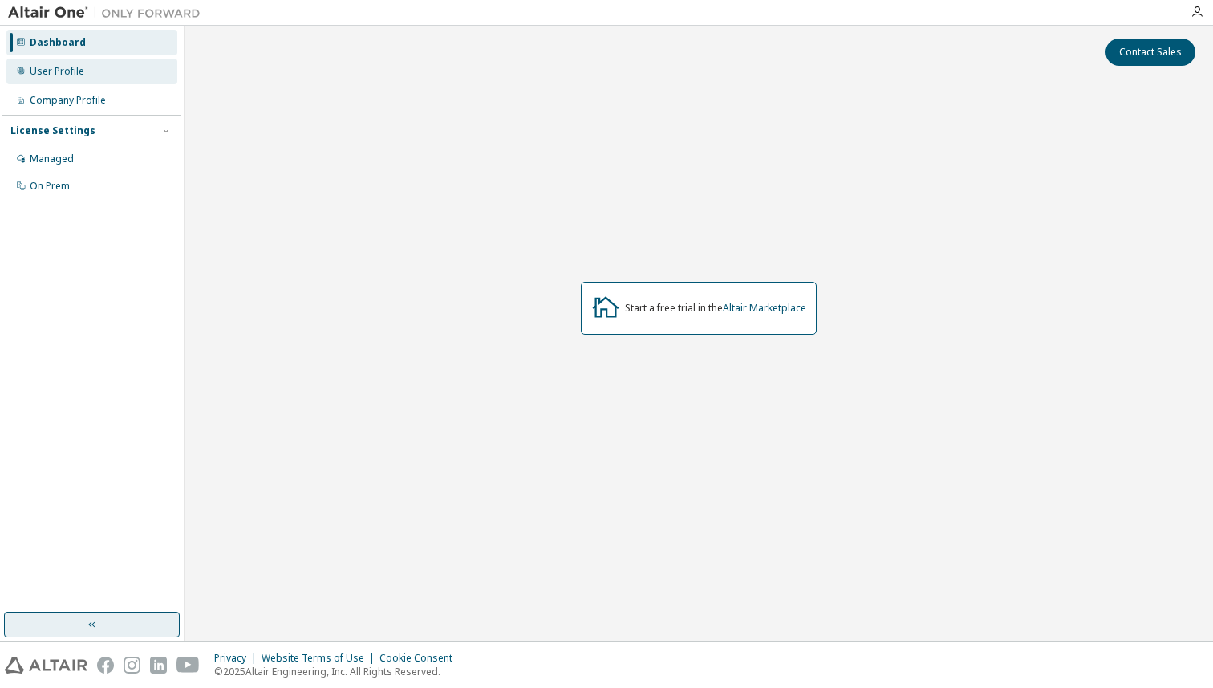
click at [63, 70] on div "User Profile" at bounding box center [57, 71] width 55 height 13
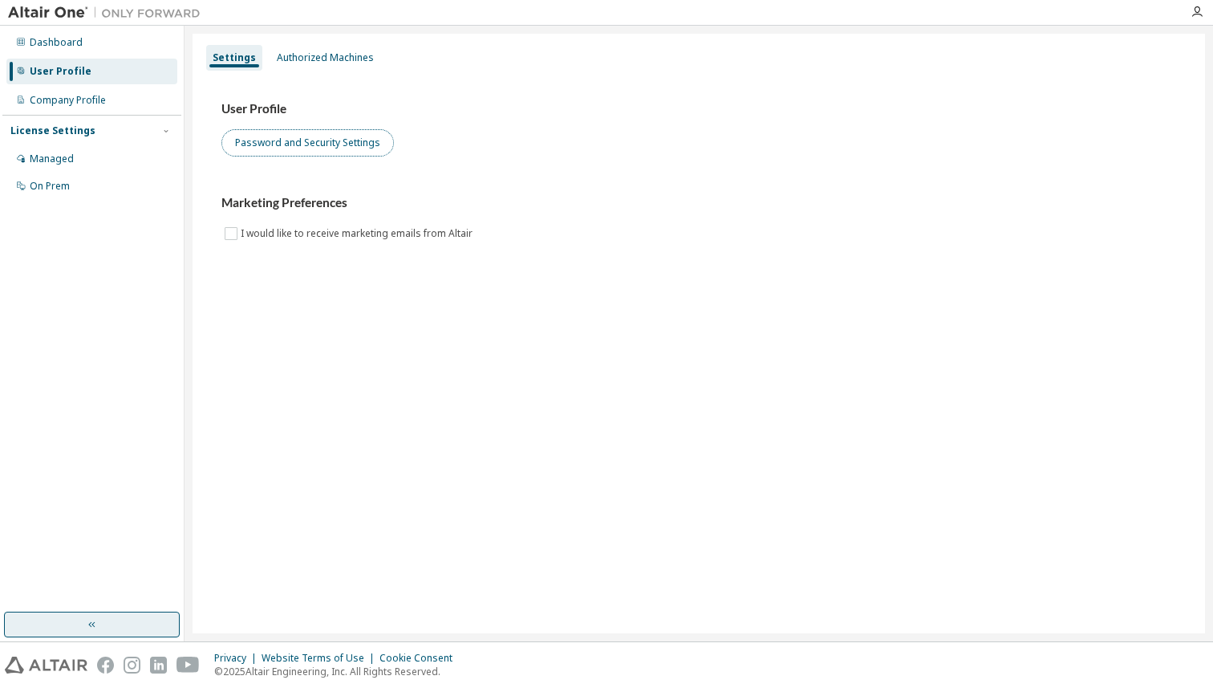
click at [306, 144] on button "Password and Security Settings" at bounding box center [307, 142] width 172 height 27
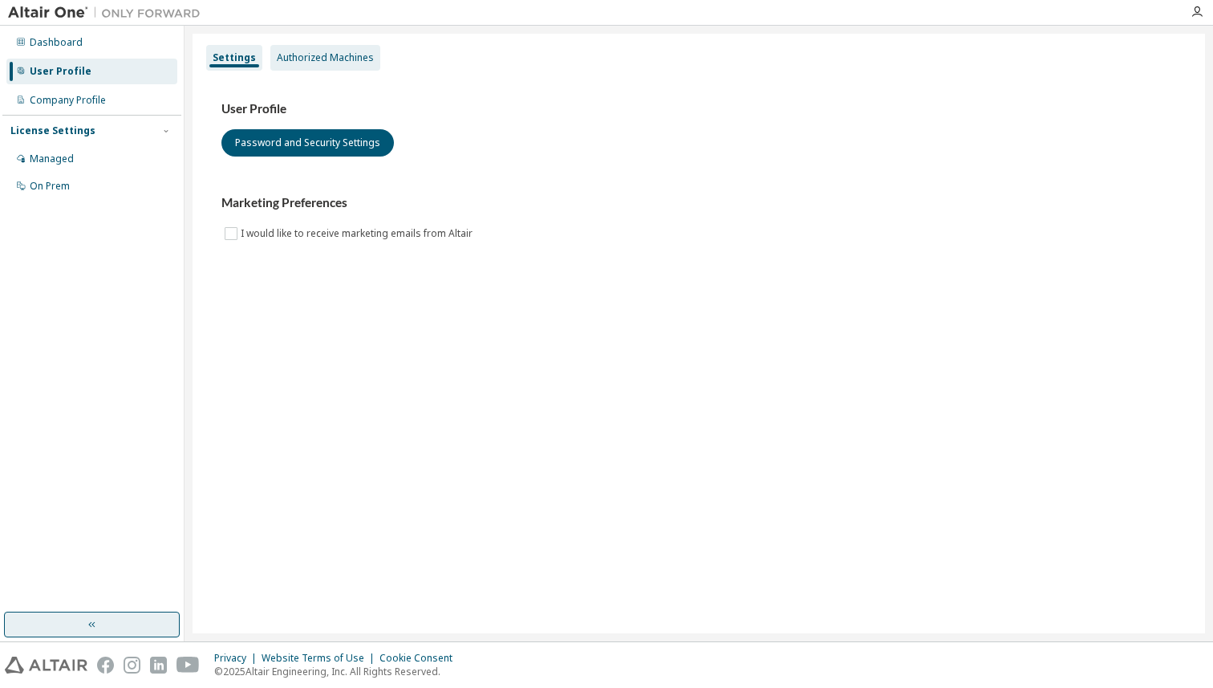
click at [310, 63] on div "Authorized Machines" at bounding box center [325, 57] width 97 height 13
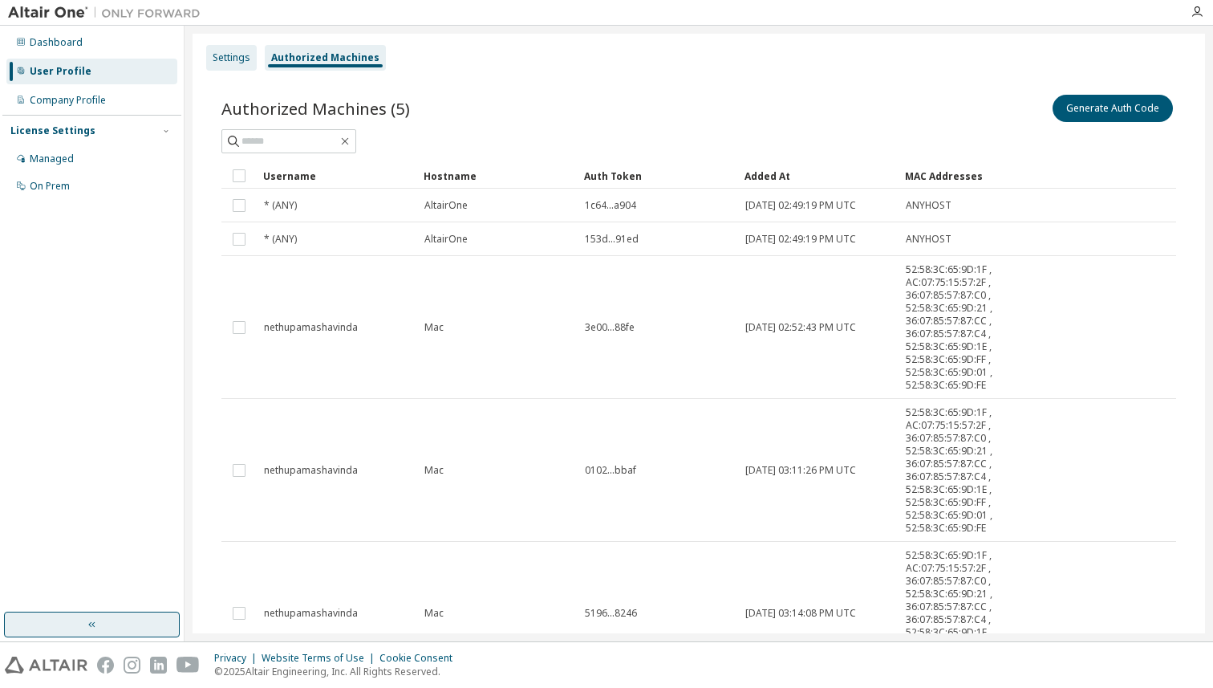
click at [240, 56] on div "Settings" at bounding box center [232, 57] width 38 height 13
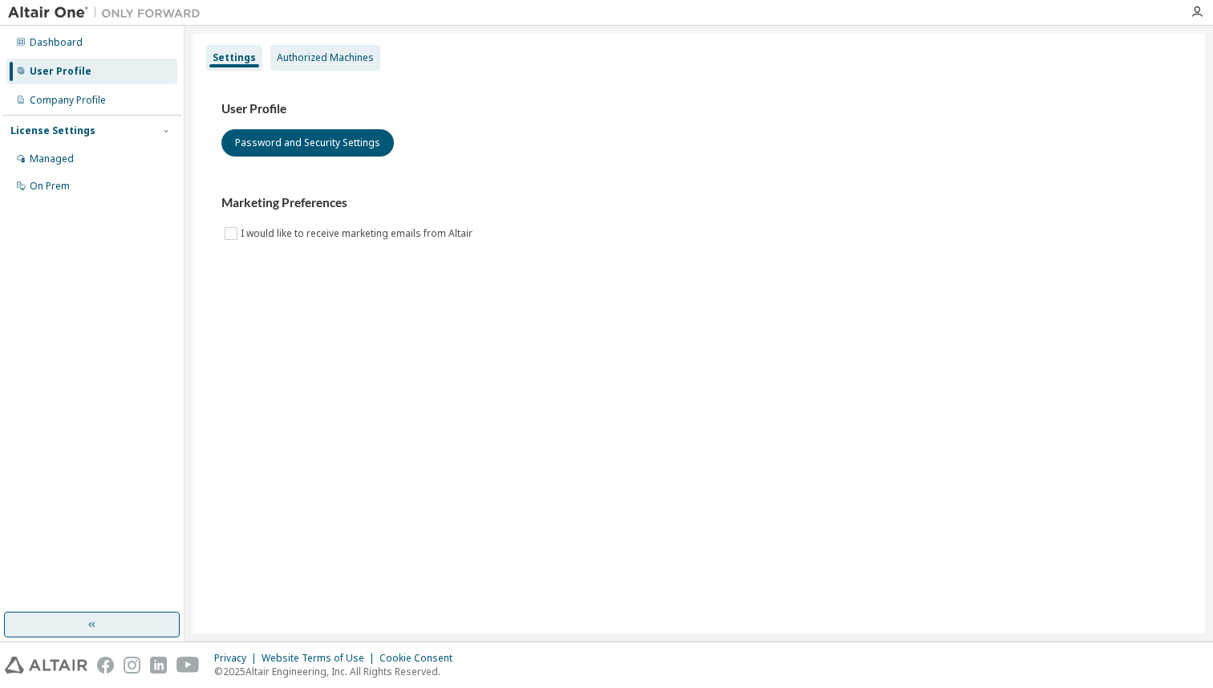
click at [331, 55] on div "Authorized Machines" at bounding box center [325, 57] width 97 height 13
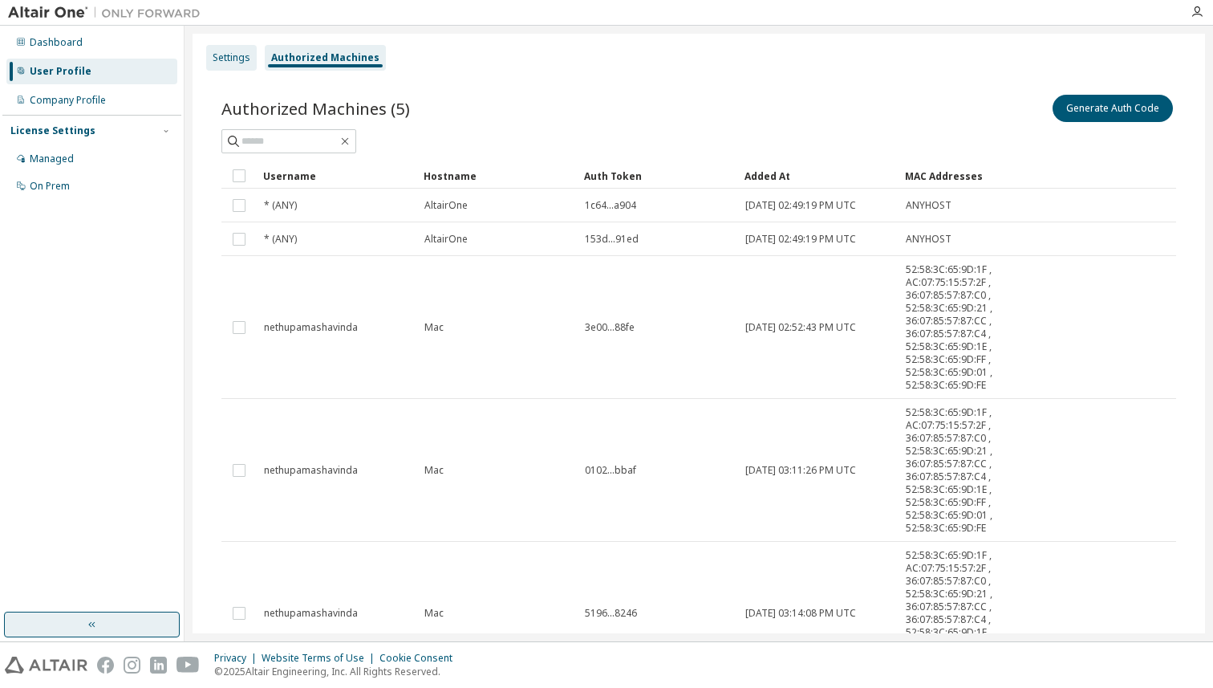
click at [243, 63] on div "Settings" at bounding box center [232, 57] width 38 height 13
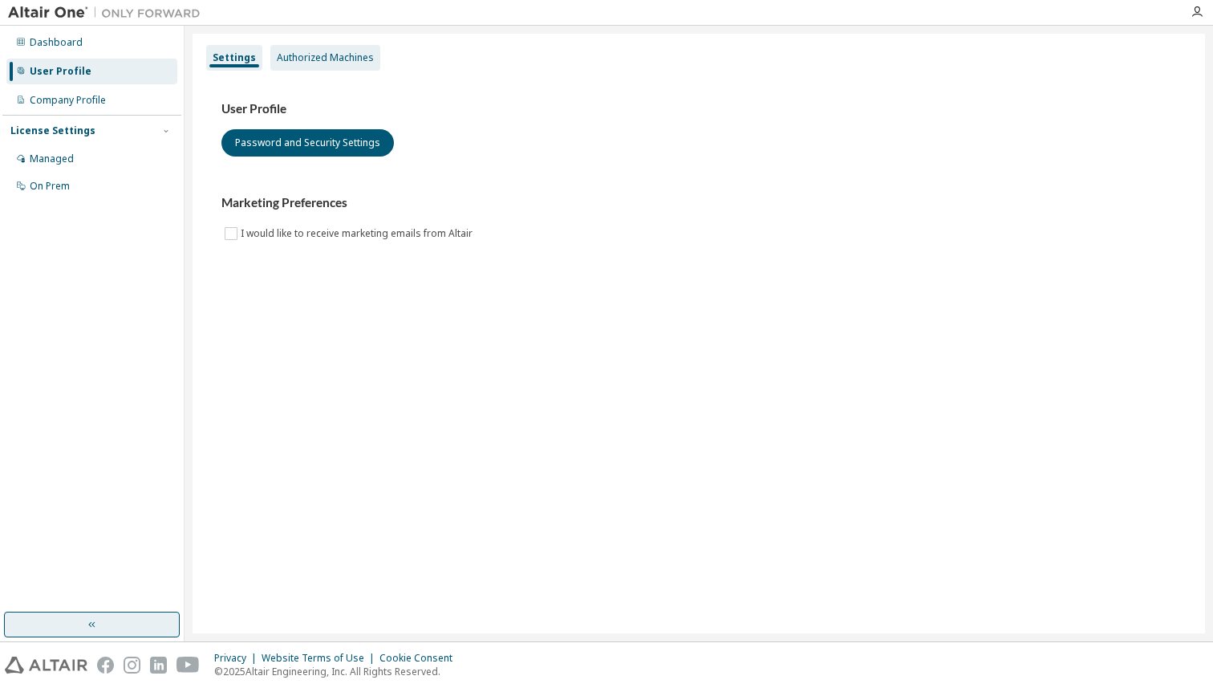
click at [304, 67] on div "Authorized Machines" at bounding box center [325, 58] width 110 height 26
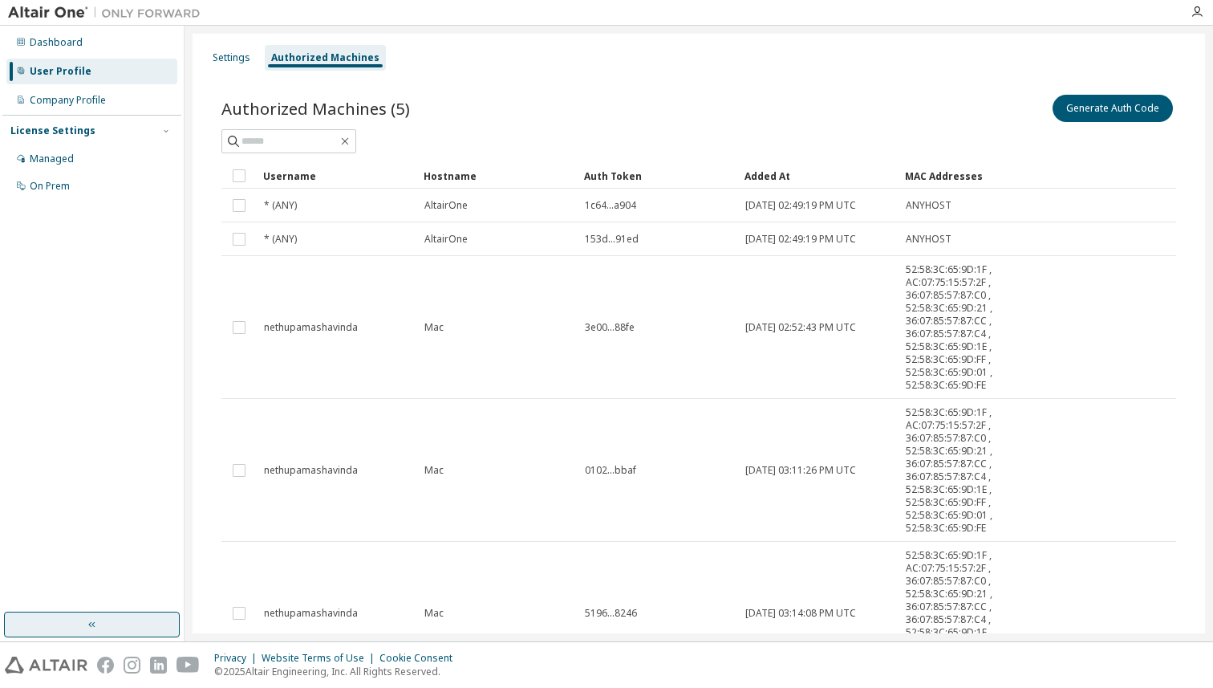
click at [72, 57] on div "Dashboard User Profile Company Profile License Settings Managed On Prem" at bounding box center [91, 114] width 179 height 172
click at [72, 39] on div "Dashboard" at bounding box center [56, 42] width 53 height 13
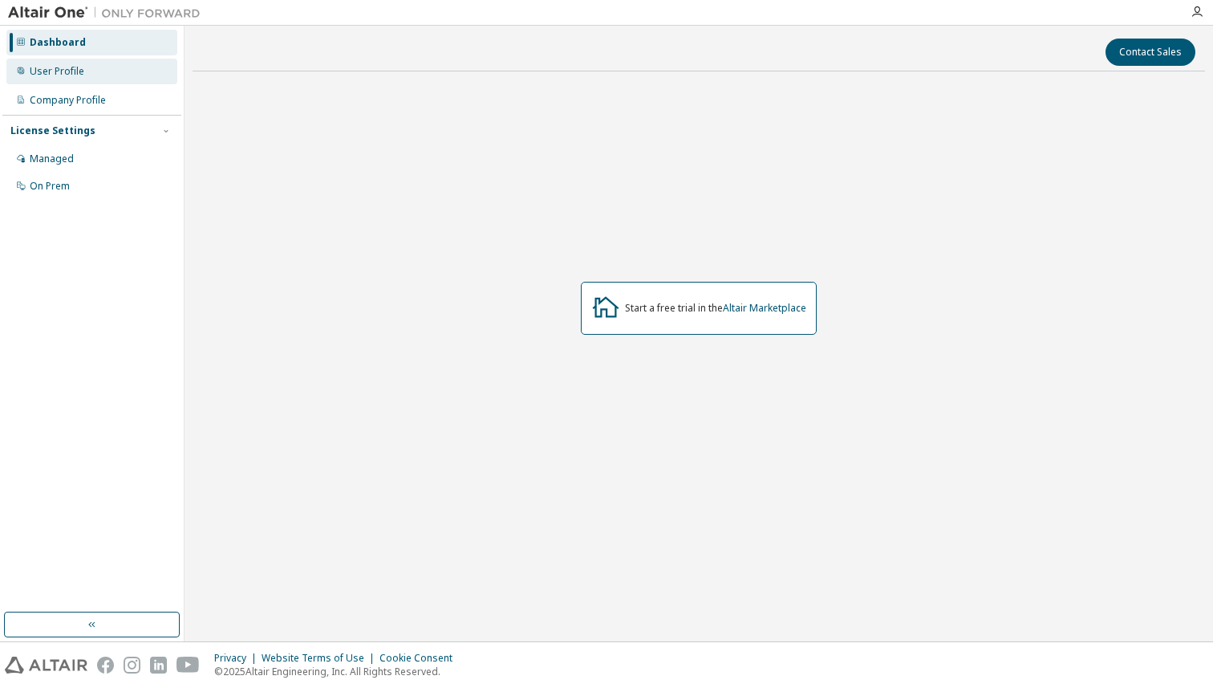
click at [45, 81] on div "User Profile" at bounding box center [91, 72] width 171 height 26
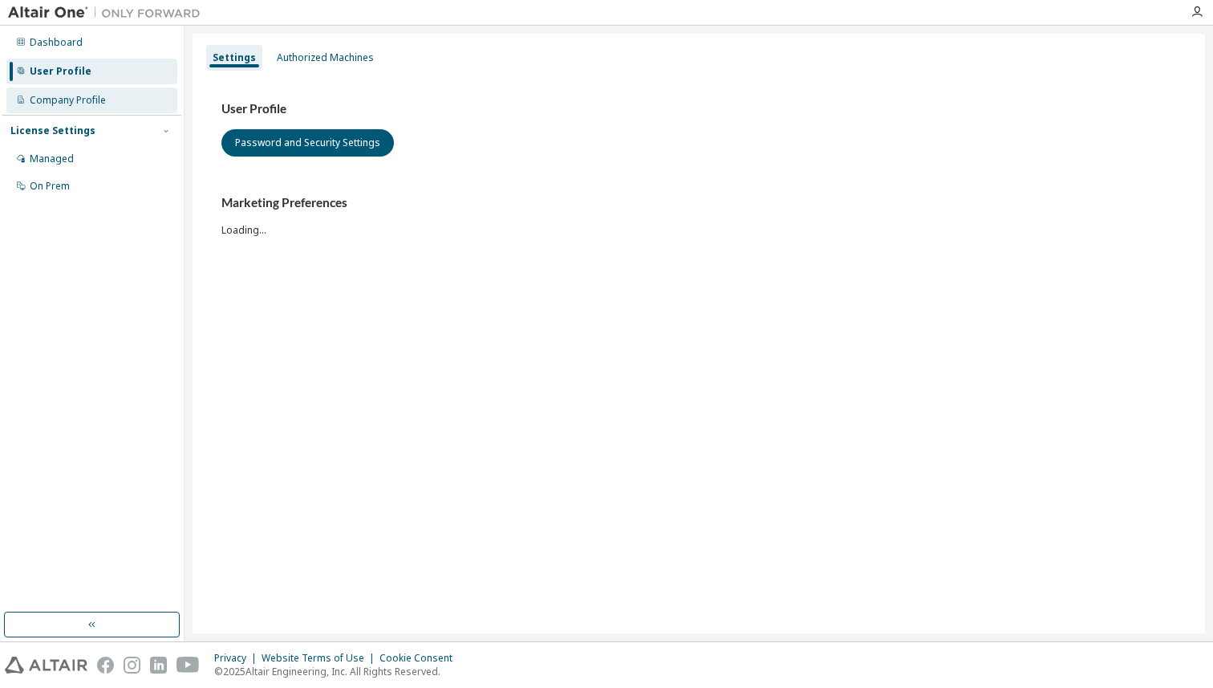
click at [63, 109] on div "Company Profile" at bounding box center [91, 100] width 171 height 26
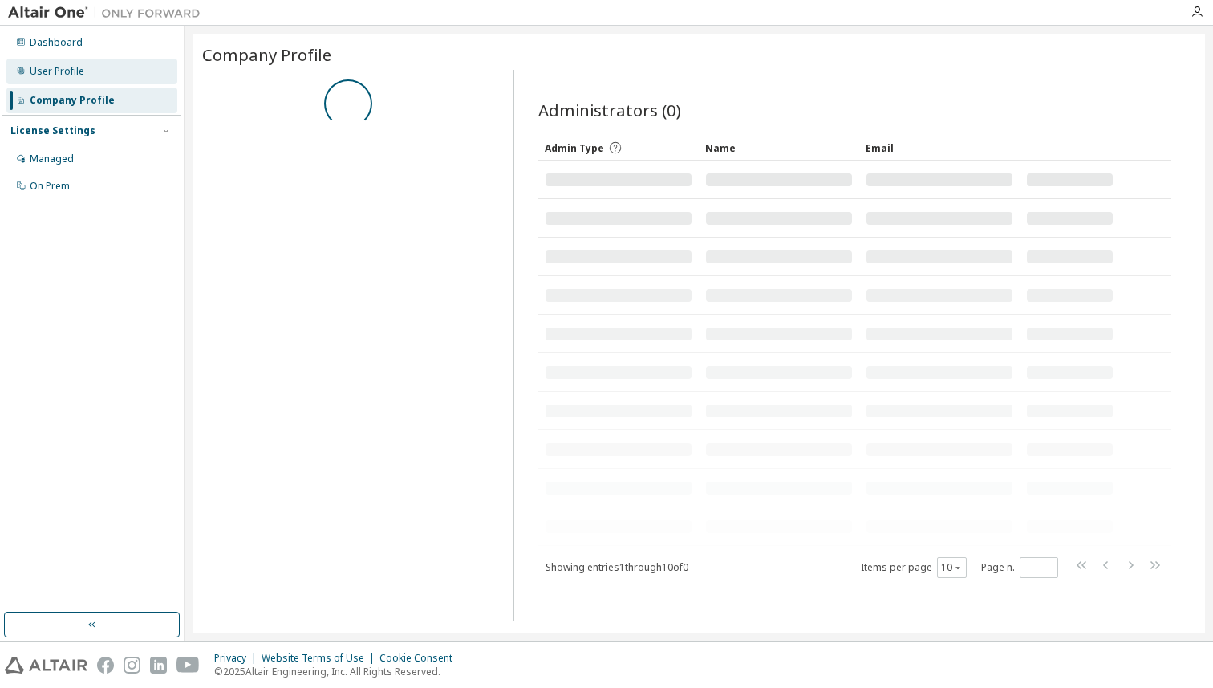
click at [69, 83] on div "User Profile" at bounding box center [91, 72] width 171 height 26
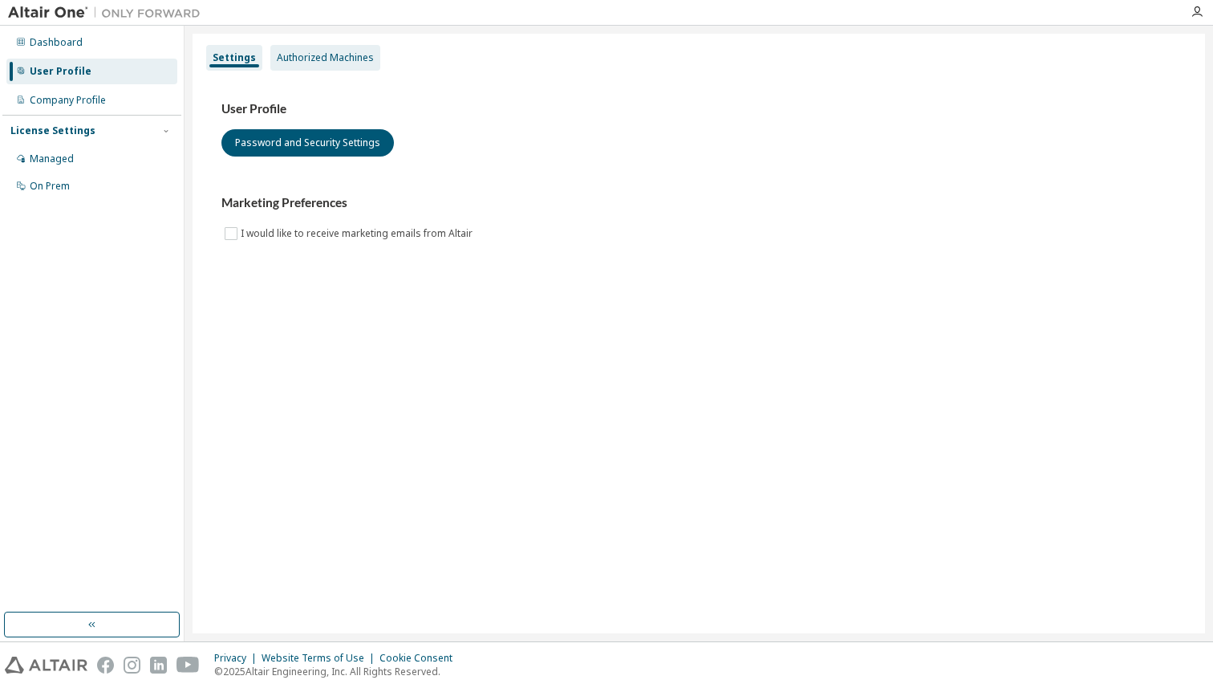
click at [301, 63] on div "Authorized Machines" at bounding box center [325, 57] width 97 height 13
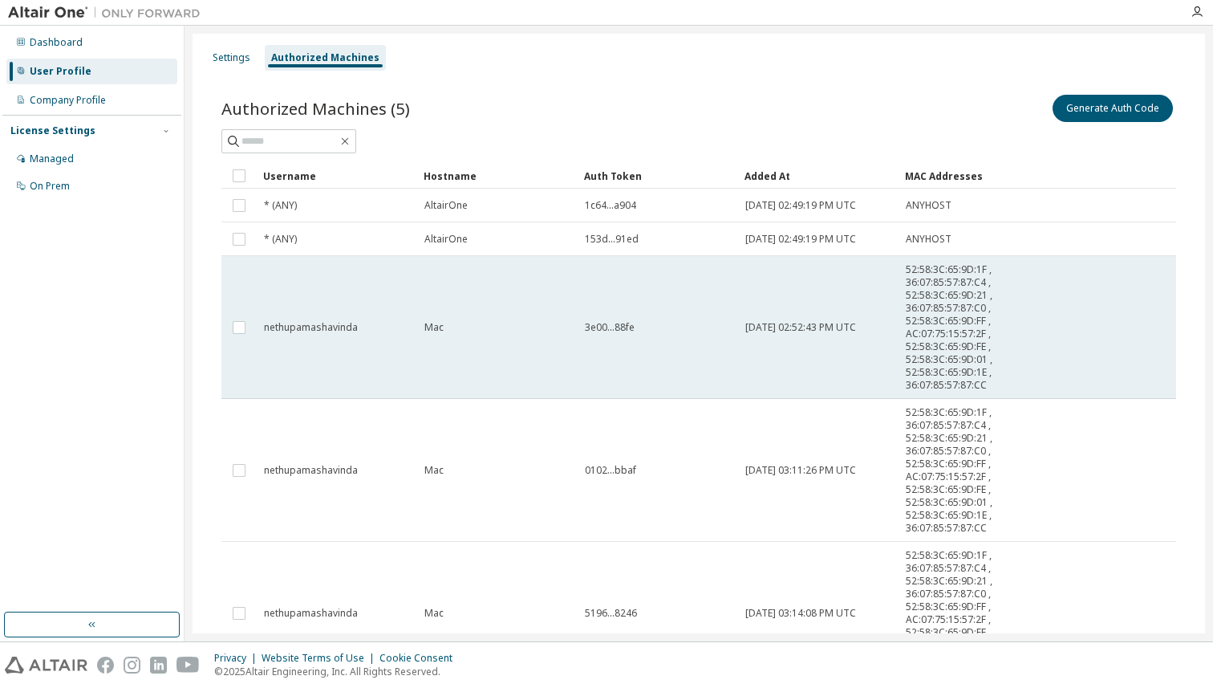
scroll to position [135, 0]
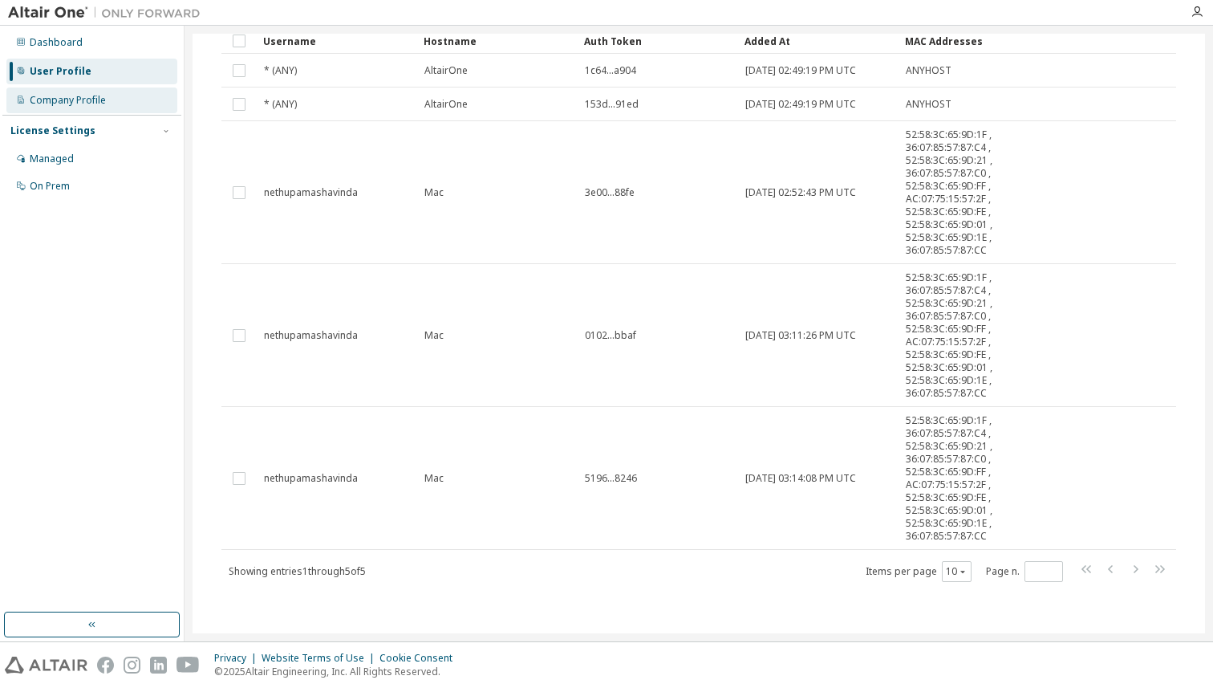
click at [96, 103] on div "Company Profile" at bounding box center [68, 100] width 76 height 13
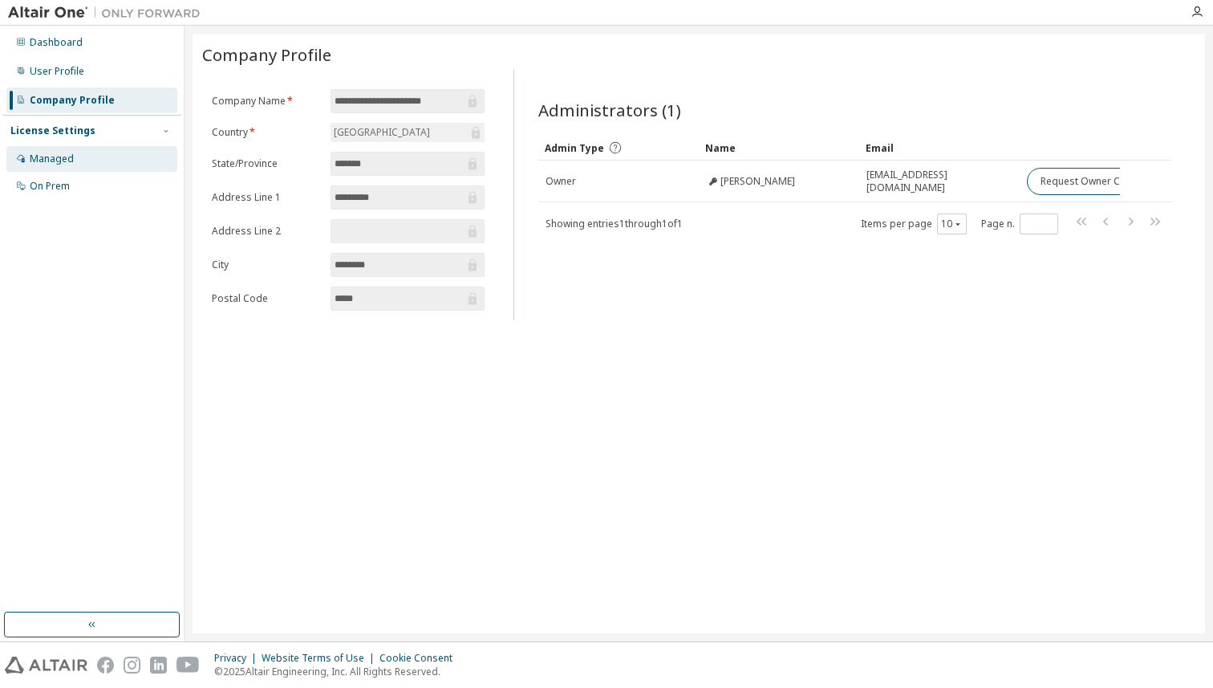
click at [75, 160] on div "Managed" at bounding box center [91, 159] width 171 height 26
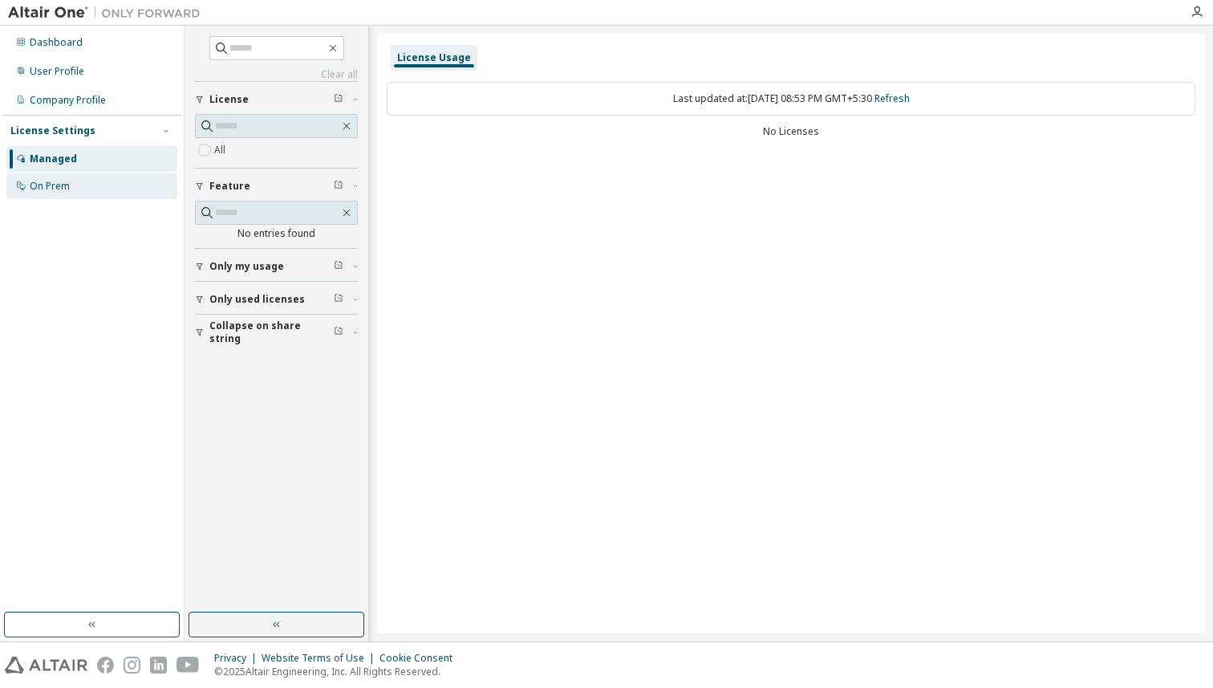
click at [26, 190] on div "On Prem" at bounding box center [91, 186] width 171 height 26
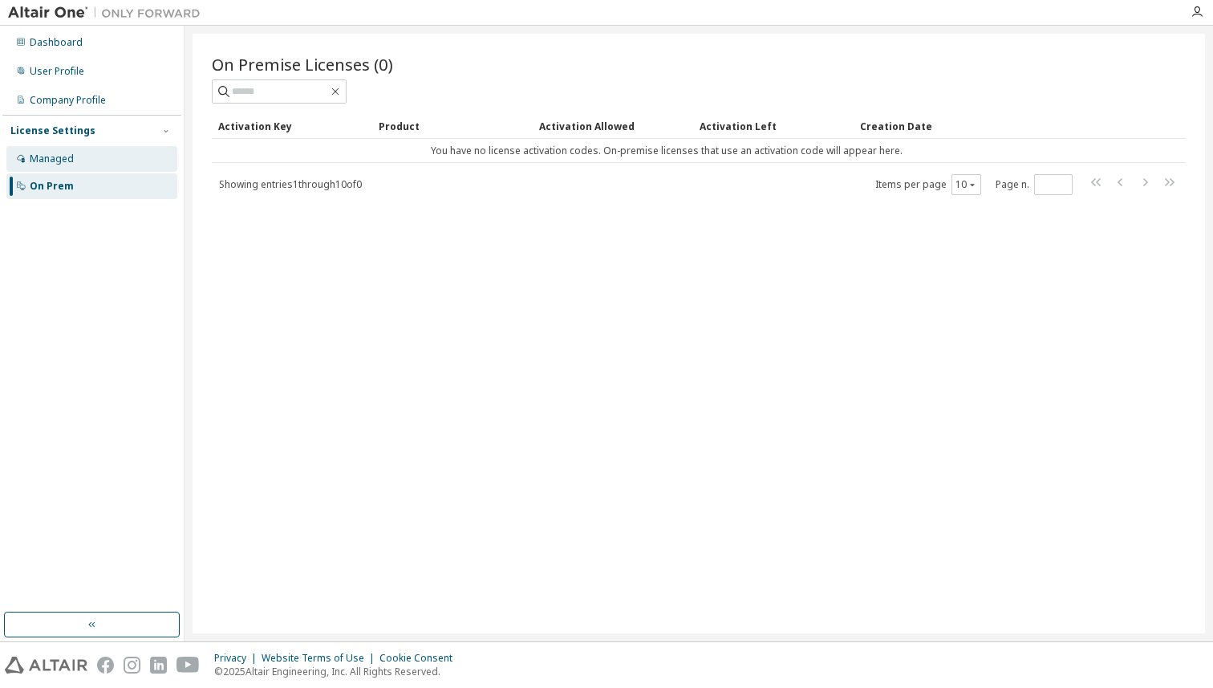
click at [107, 158] on div "Managed" at bounding box center [91, 159] width 171 height 26
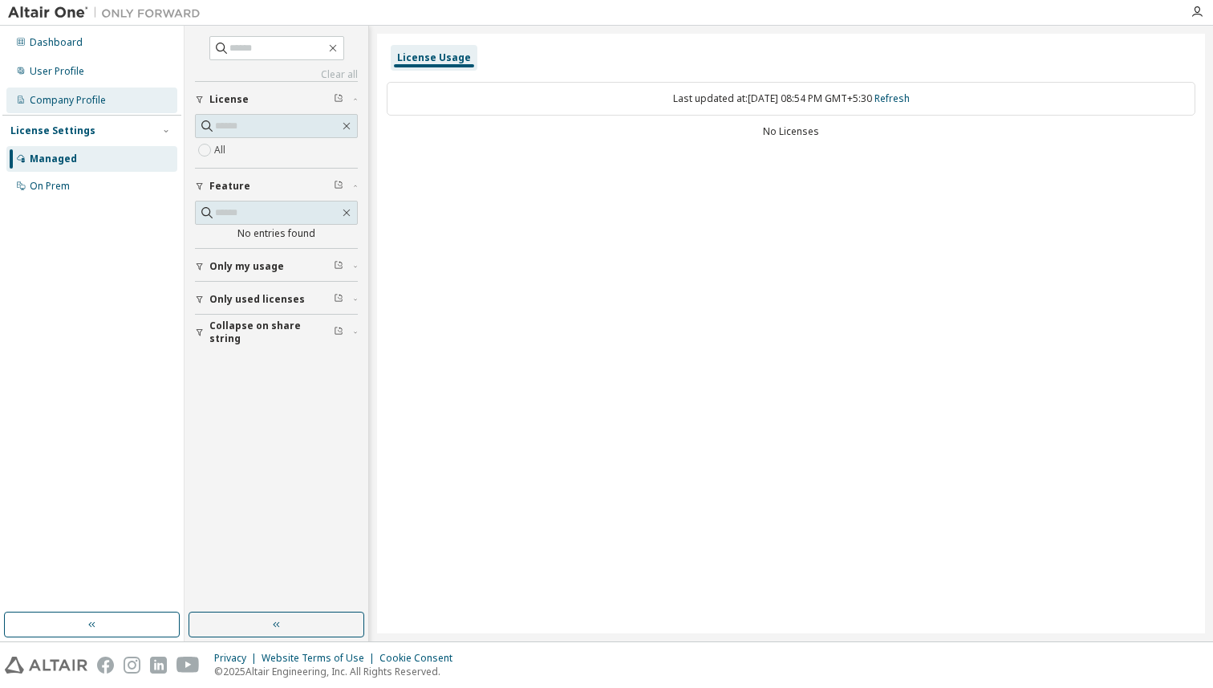
click at [92, 103] on div "Company Profile" at bounding box center [68, 100] width 76 height 13
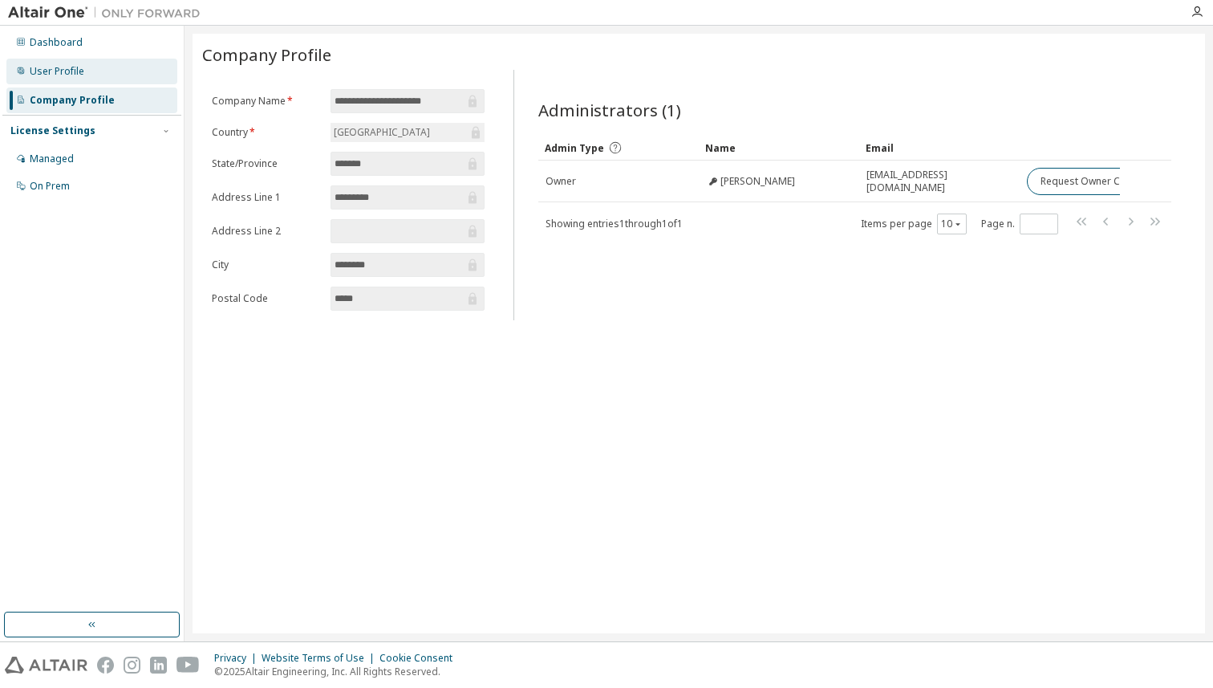
click at [80, 71] on div "User Profile" at bounding box center [57, 71] width 55 height 13
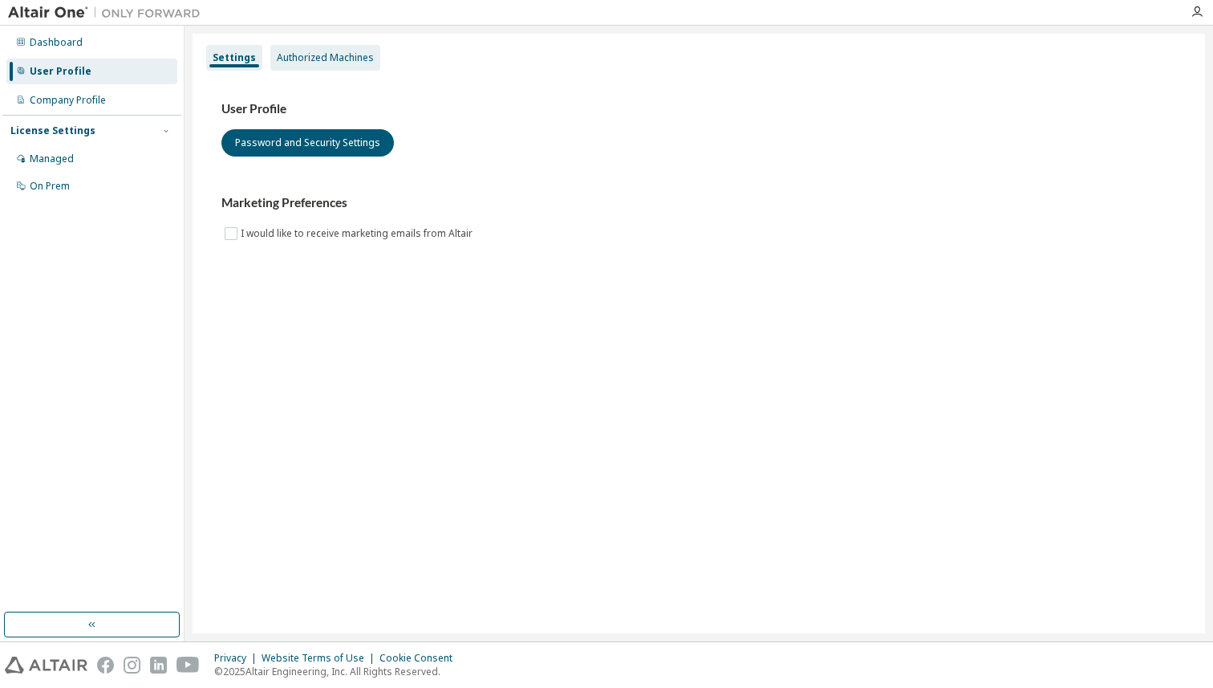
click at [290, 49] on div "Authorized Machines" at bounding box center [325, 58] width 110 height 26
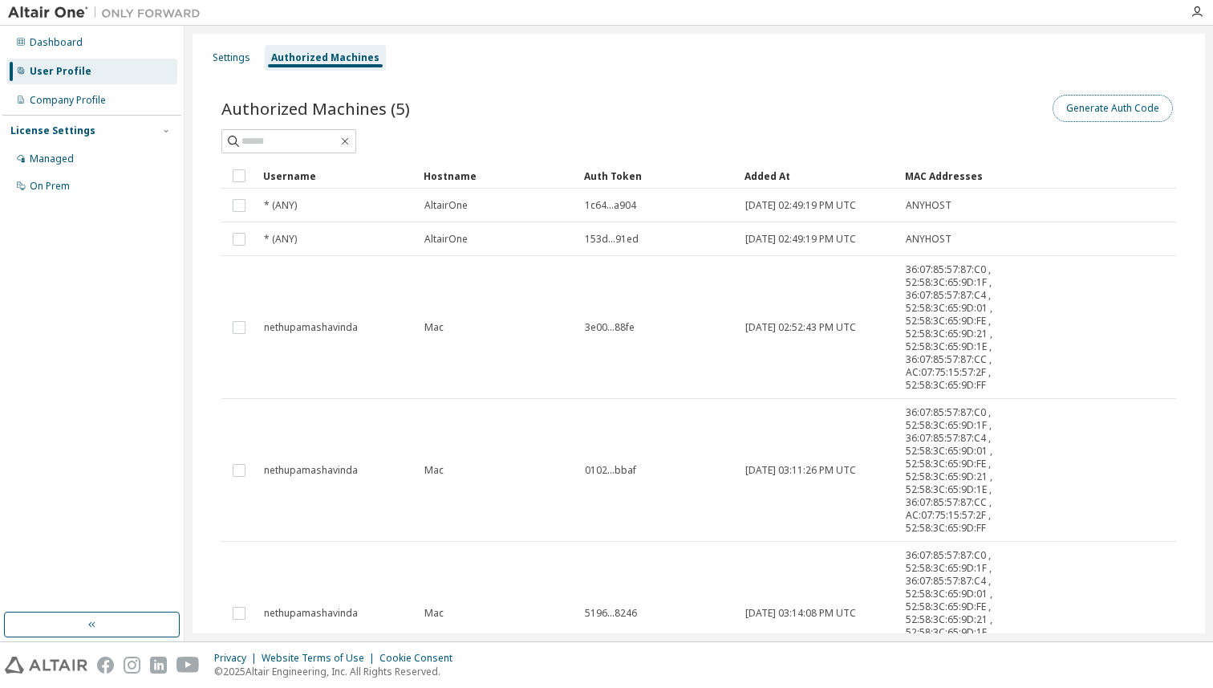
click at [1132, 103] on button "Generate Auth Code" at bounding box center [1113, 108] width 120 height 27
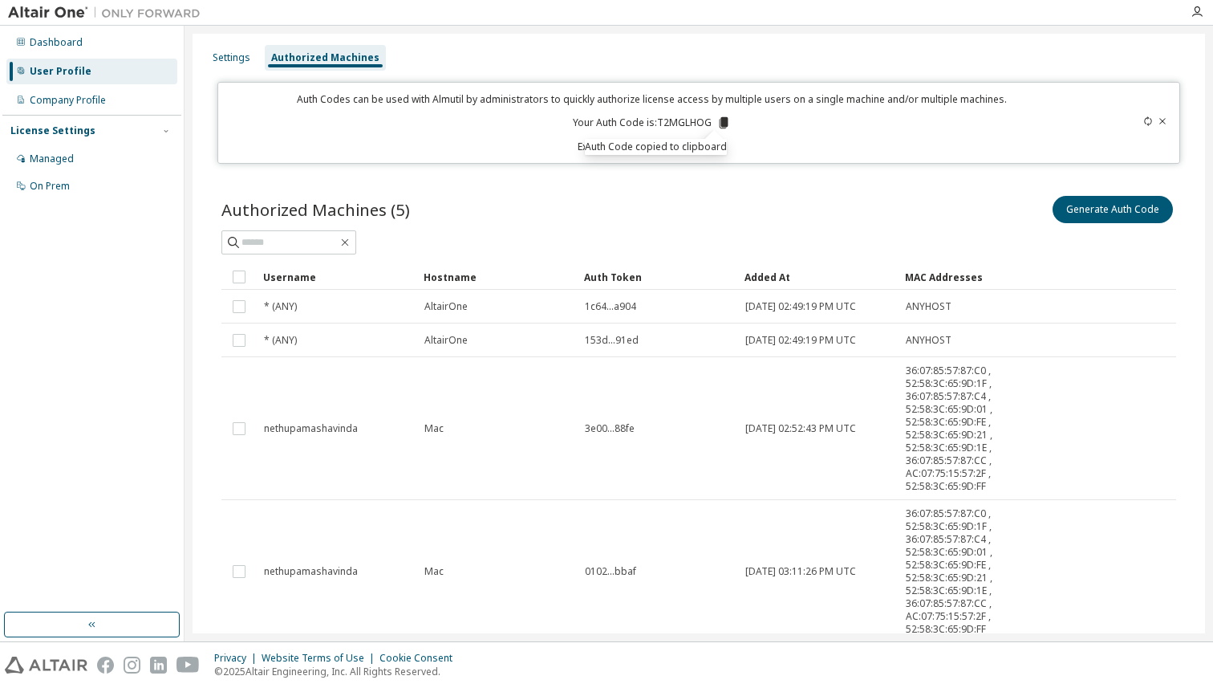
click at [795, 107] on div "Auth Codes can be used with Almutil by administrators to quickly authorize lice…" at bounding box center [652, 122] width 848 height 61
